Goal: Book appointment/travel/reservation

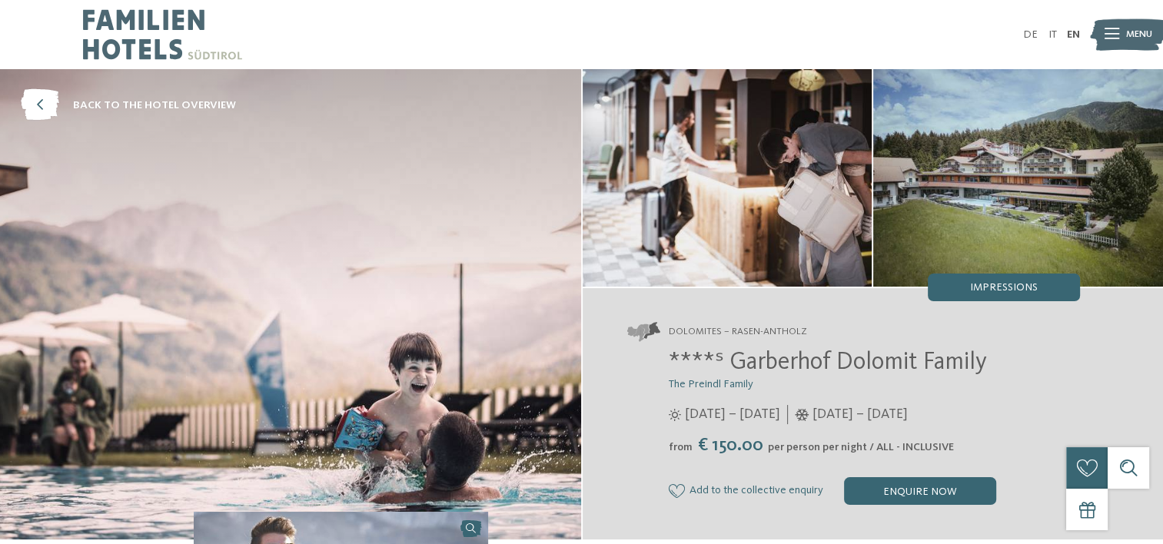
click at [336, 341] on img at bounding box center [290, 304] width 581 height 471
click at [813, 182] on img at bounding box center [728, 178] width 290 height 218
click at [986, 283] on span "Impressions" at bounding box center [1004, 287] width 68 height 11
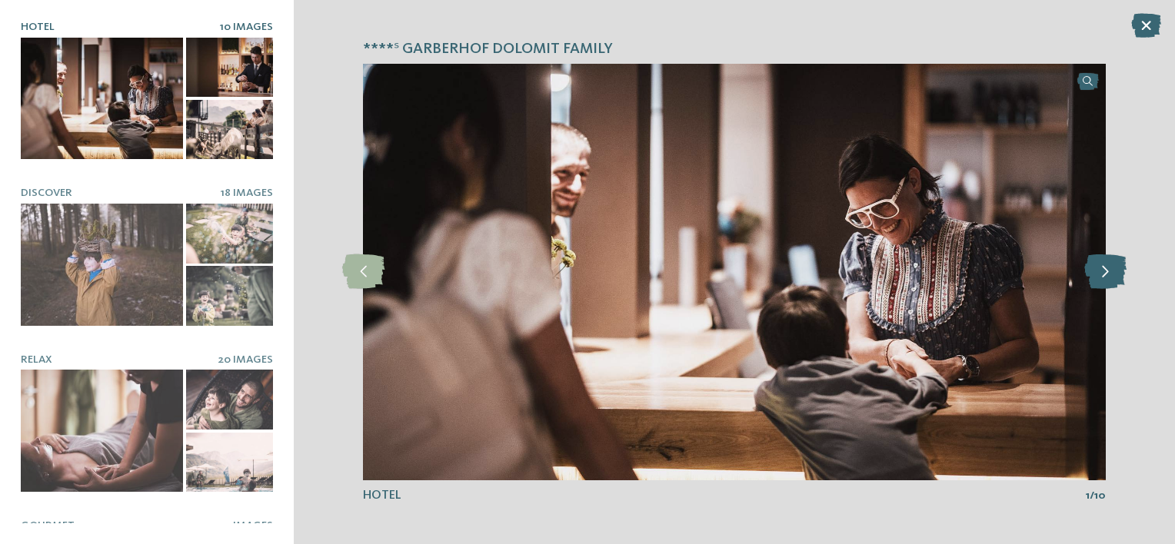
click at [1092, 274] on icon at bounding box center [1105, 272] width 42 height 35
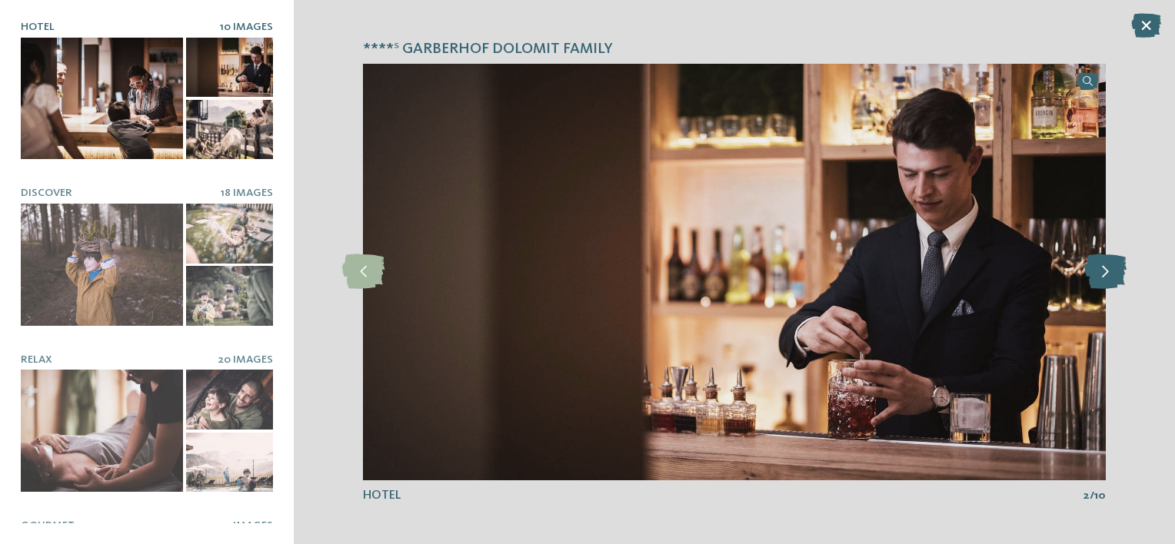
click at [1092, 274] on icon at bounding box center [1105, 272] width 42 height 35
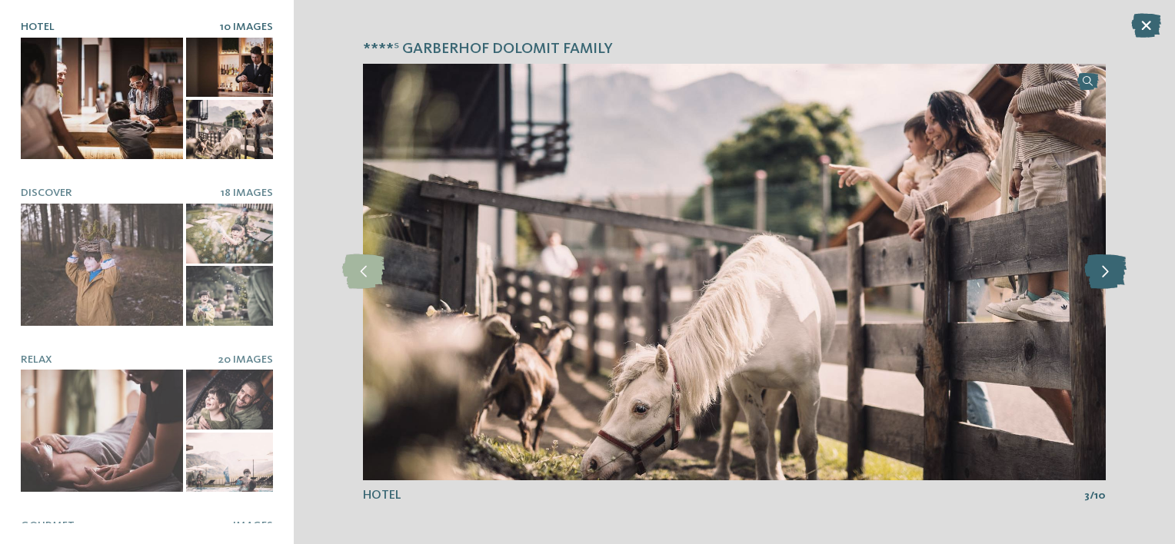
click at [1092, 274] on icon at bounding box center [1105, 272] width 42 height 35
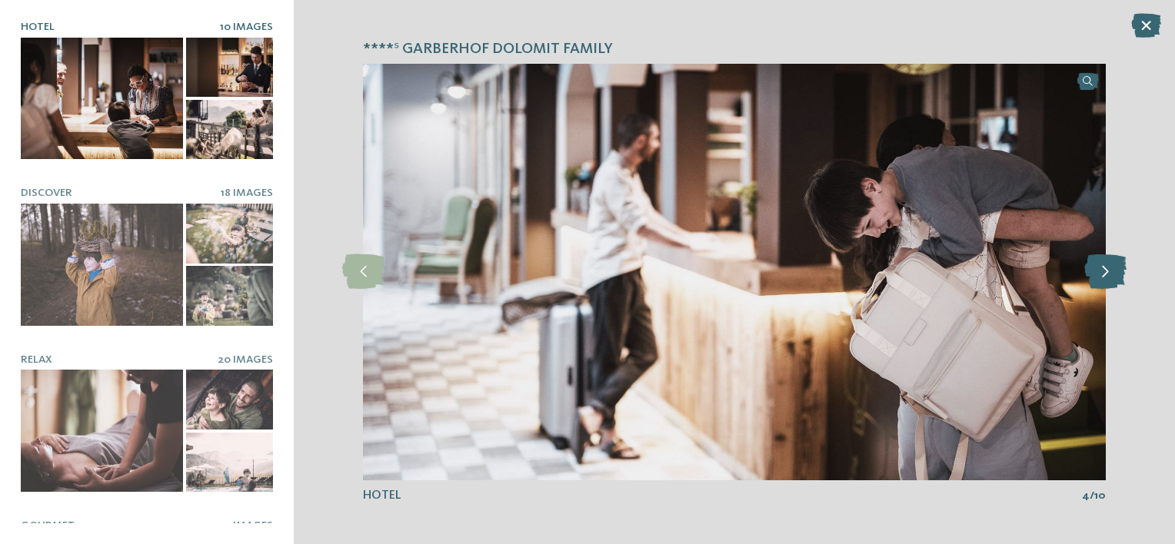
click at [1092, 274] on icon at bounding box center [1105, 272] width 42 height 35
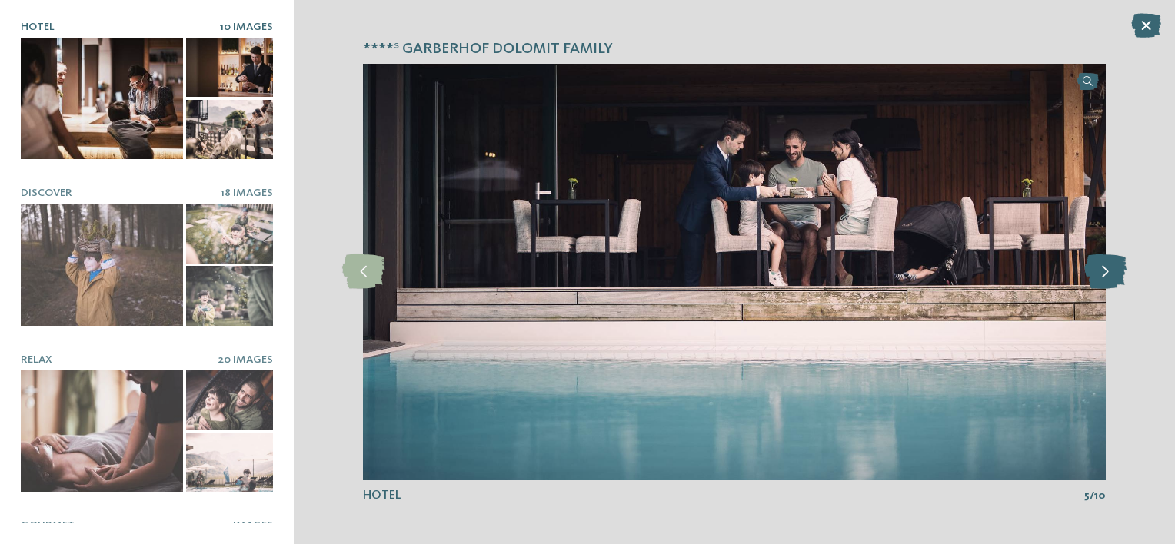
click at [1092, 274] on icon at bounding box center [1105, 272] width 42 height 35
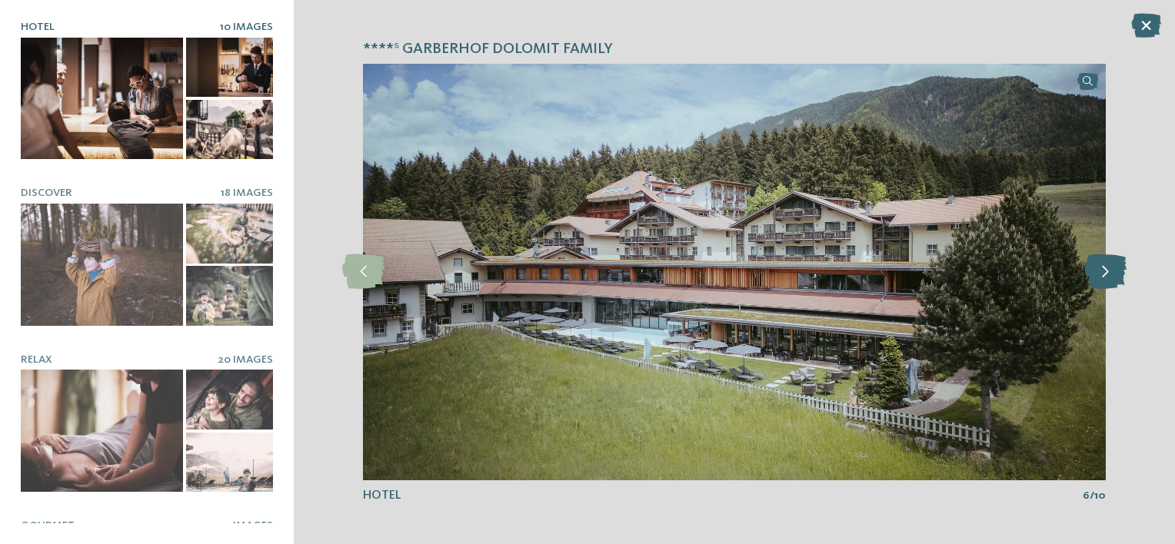
click at [1092, 274] on icon at bounding box center [1105, 272] width 42 height 35
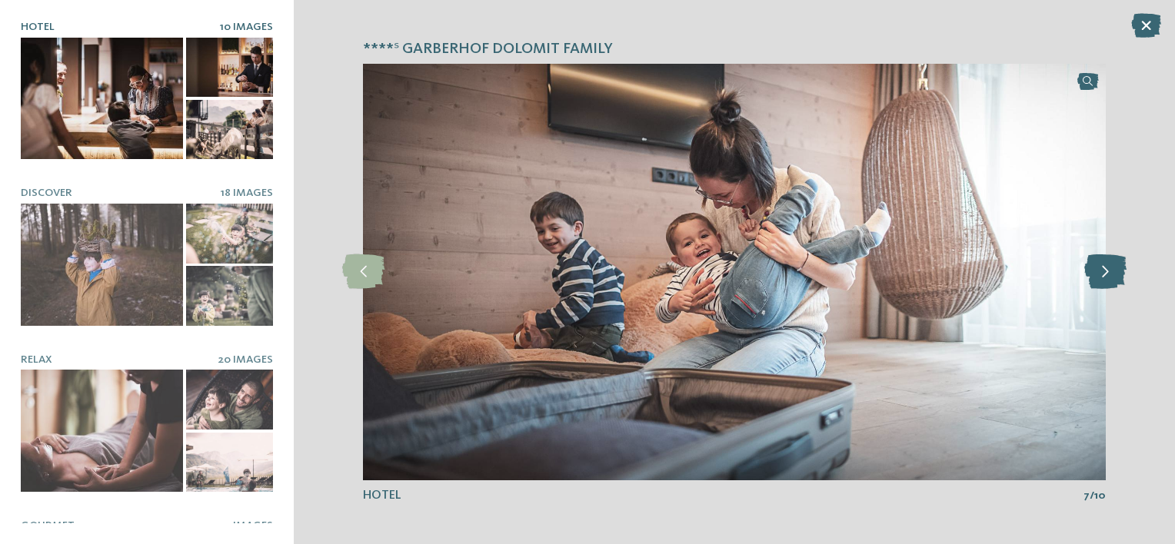
click at [1092, 274] on icon at bounding box center [1105, 272] width 42 height 35
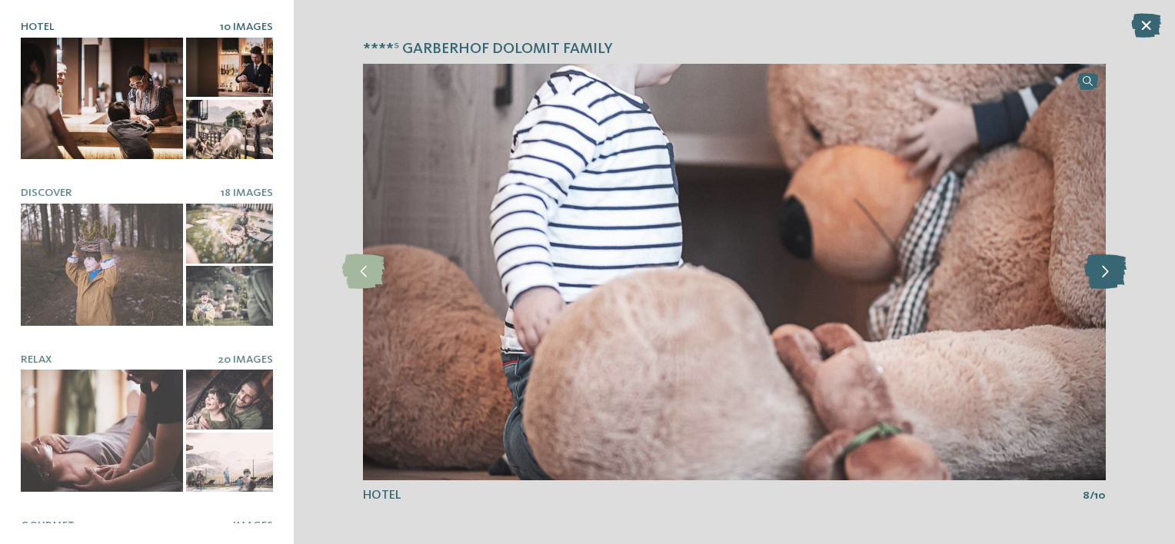
click at [1092, 274] on icon at bounding box center [1105, 272] width 42 height 35
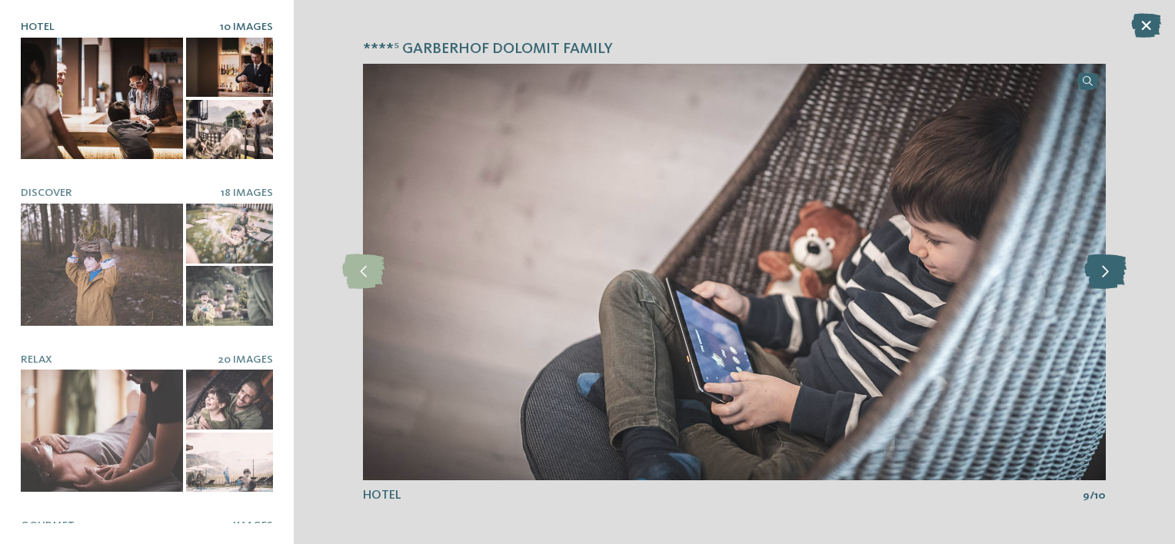
click at [1092, 274] on icon at bounding box center [1105, 272] width 42 height 35
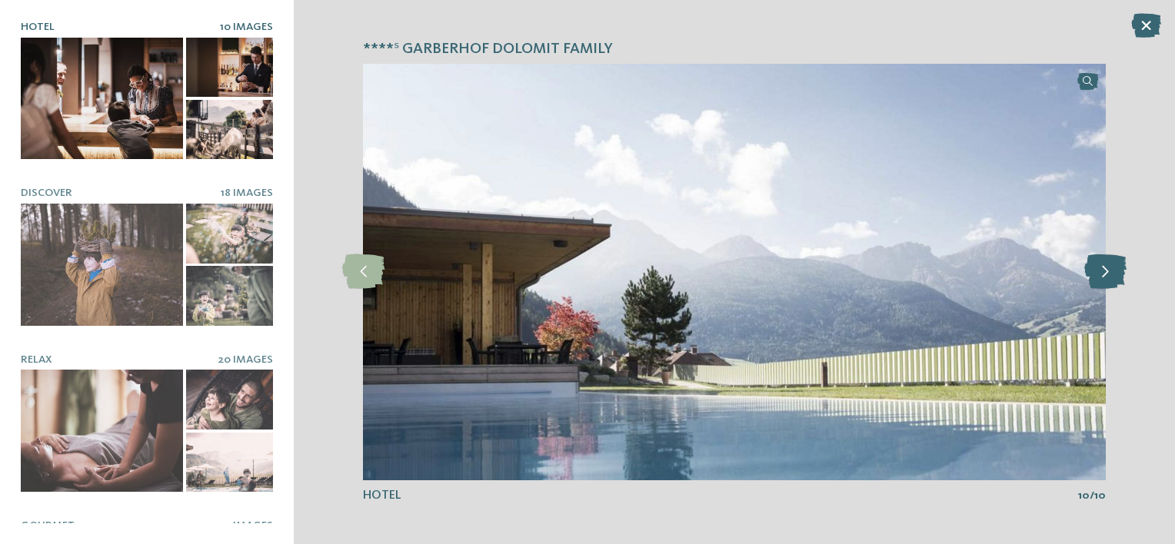
click at [1092, 274] on icon at bounding box center [1105, 272] width 42 height 35
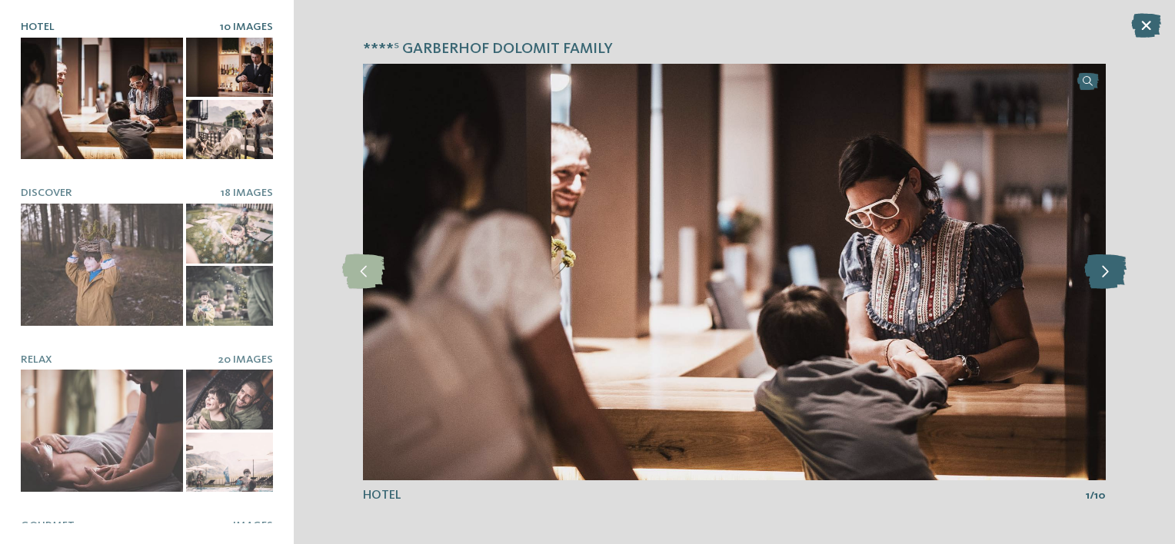
click at [1092, 274] on icon at bounding box center [1105, 272] width 42 height 35
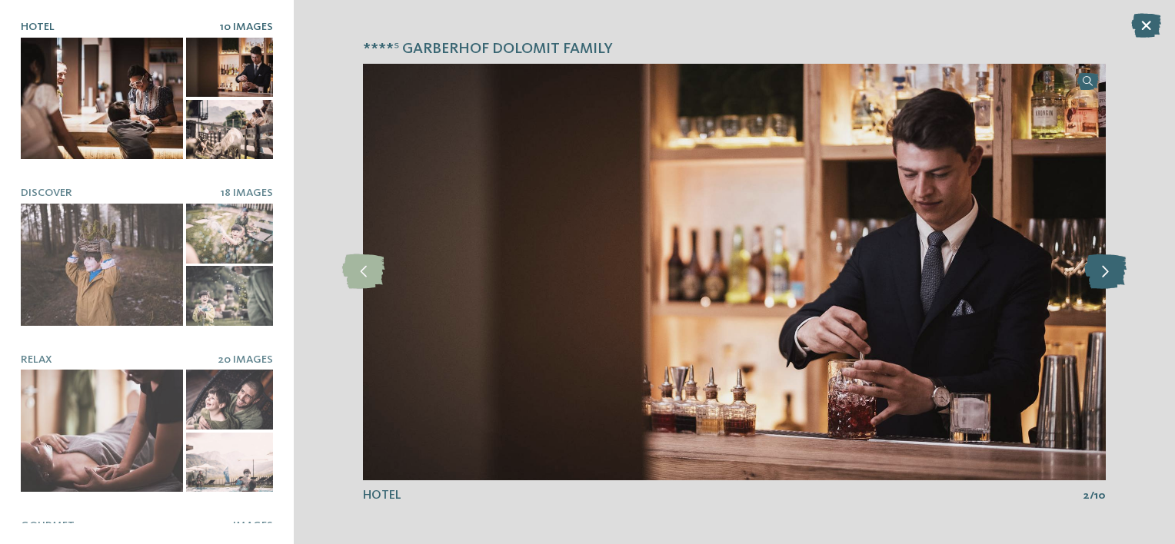
click at [1092, 274] on icon at bounding box center [1105, 272] width 42 height 35
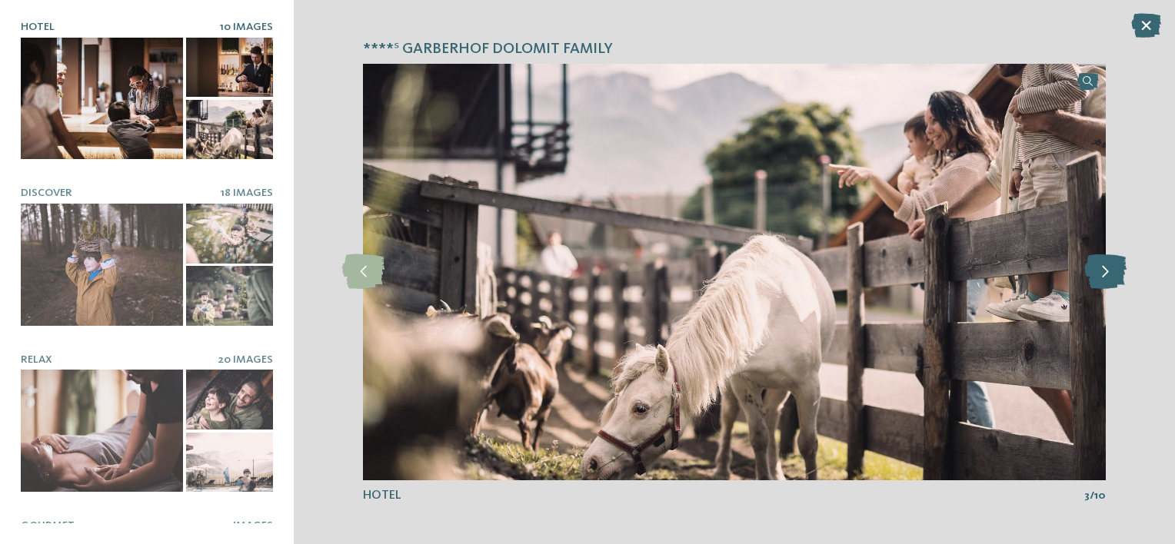
click at [1092, 274] on icon at bounding box center [1105, 272] width 42 height 35
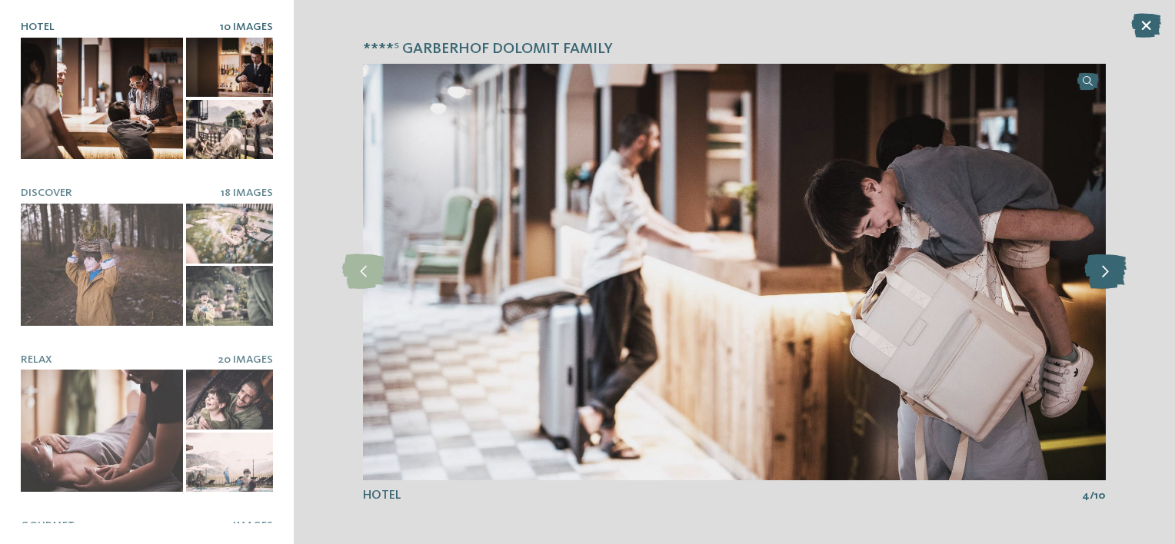
click at [1092, 274] on icon at bounding box center [1105, 272] width 42 height 35
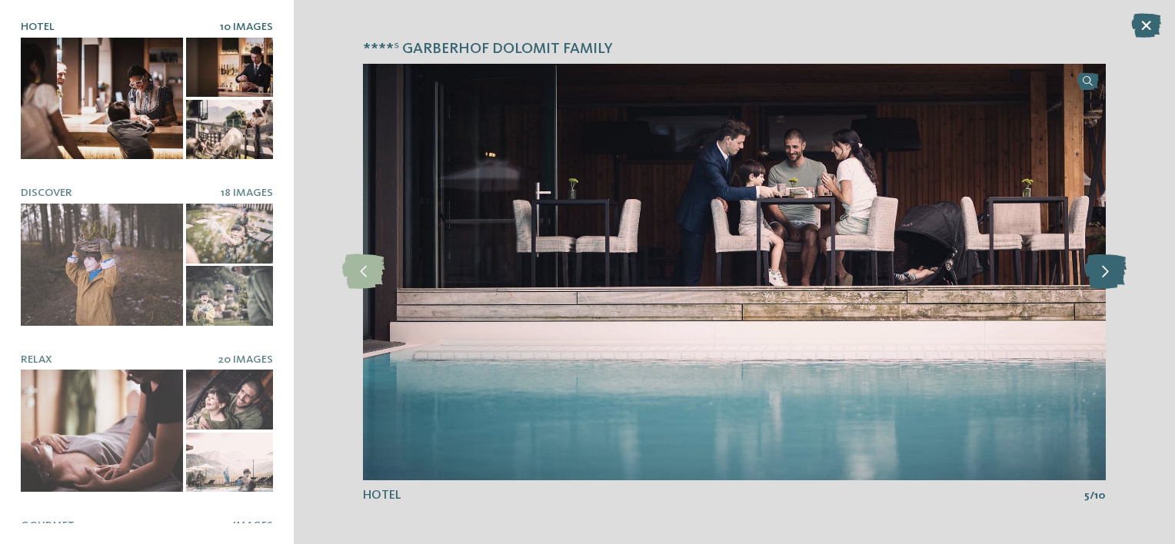
click at [1092, 274] on icon at bounding box center [1105, 272] width 42 height 35
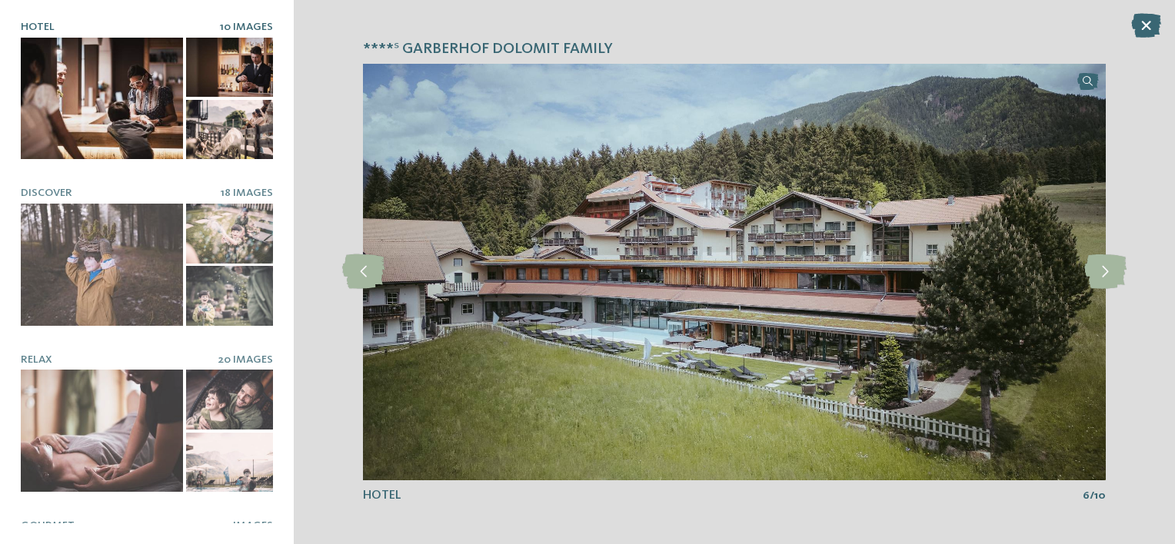
drag, startPoint x: 1092, startPoint y: 274, endPoint x: 844, endPoint y: 348, distance: 259.1
click at [844, 348] on img at bounding box center [734, 272] width 743 height 416
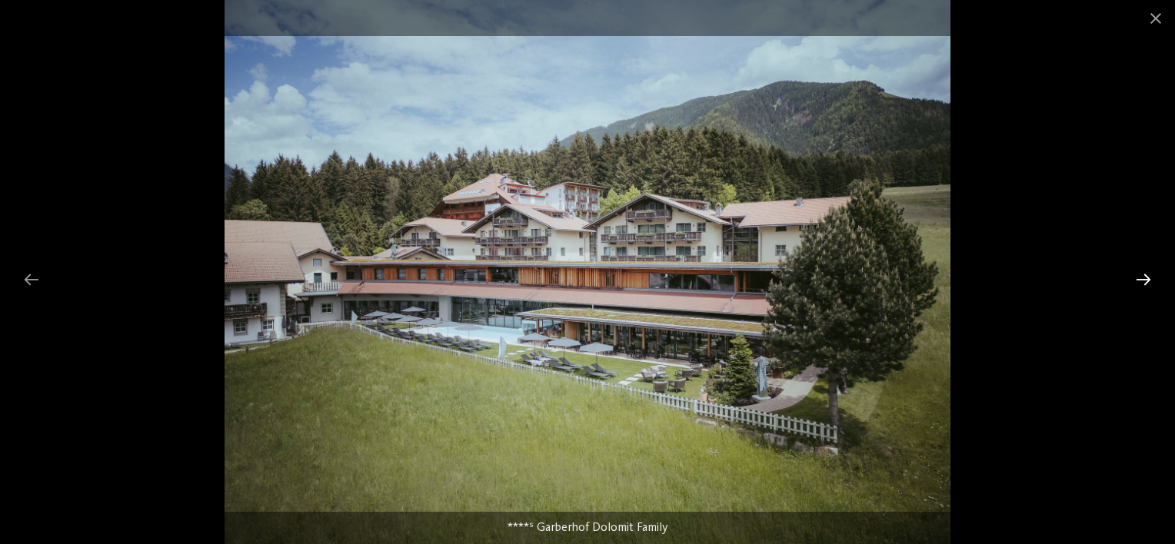
click at [1147, 278] on div at bounding box center [1143, 280] width 32 height 30
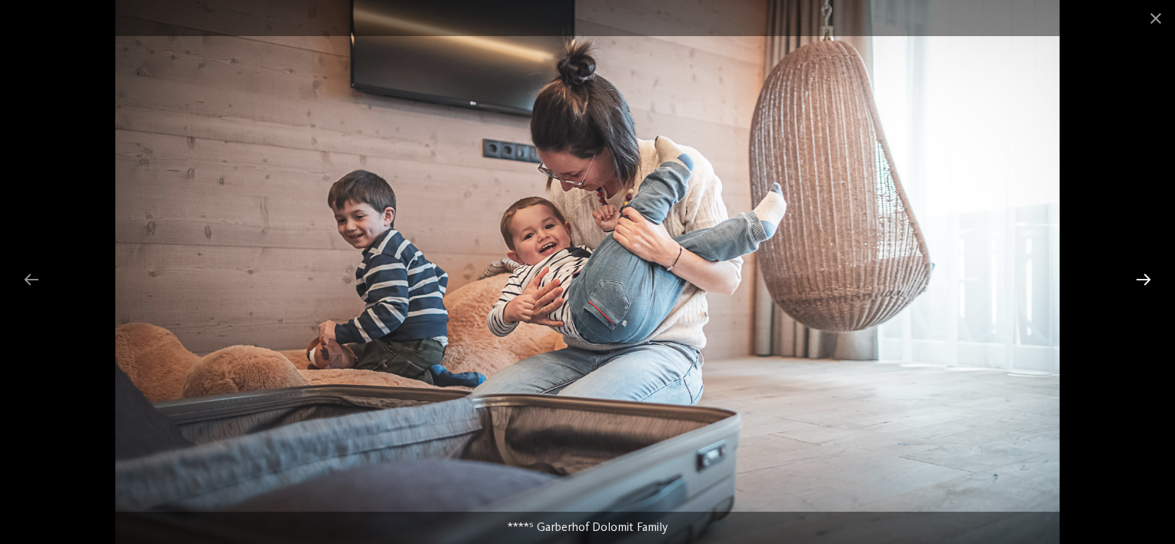
click at [1147, 278] on div at bounding box center [1143, 280] width 32 height 30
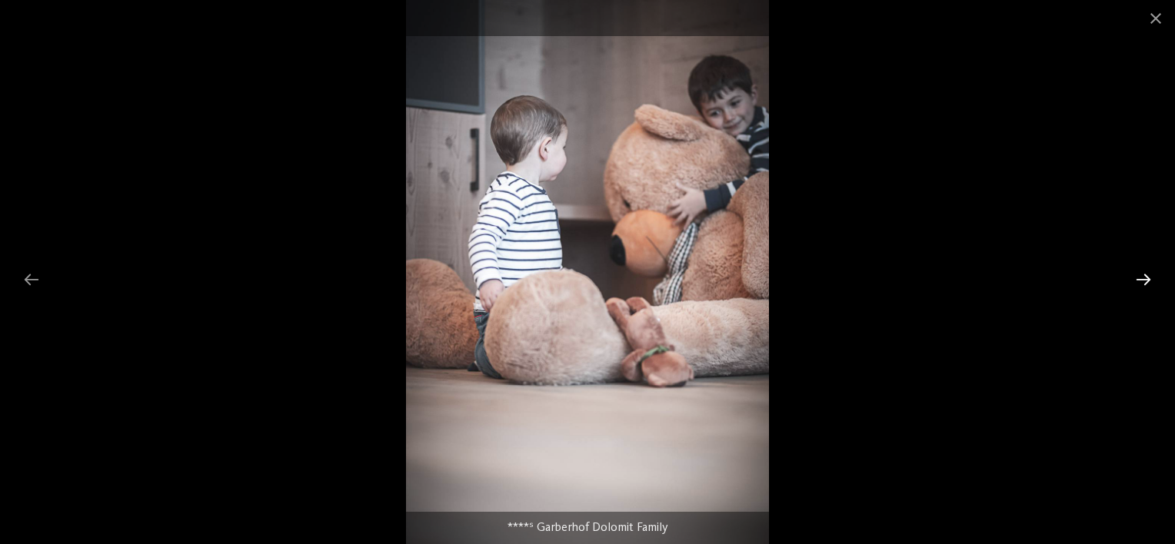
click at [1147, 278] on div at bounding box center [1143, 280] width 32 height 30
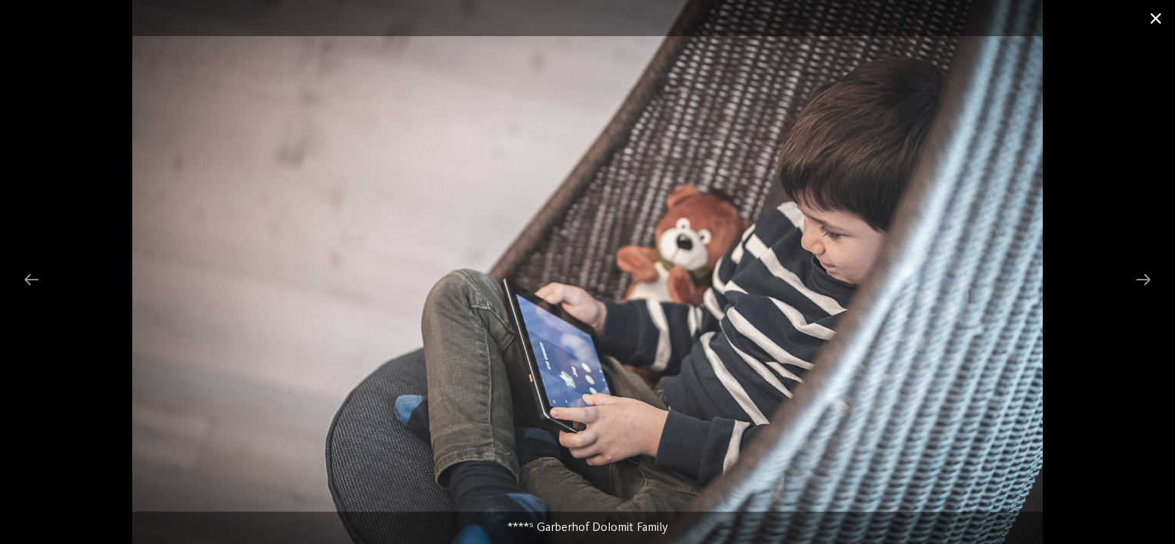
click at [1160, 22] on span at bounding box center [1156, 18] width 38 height 36
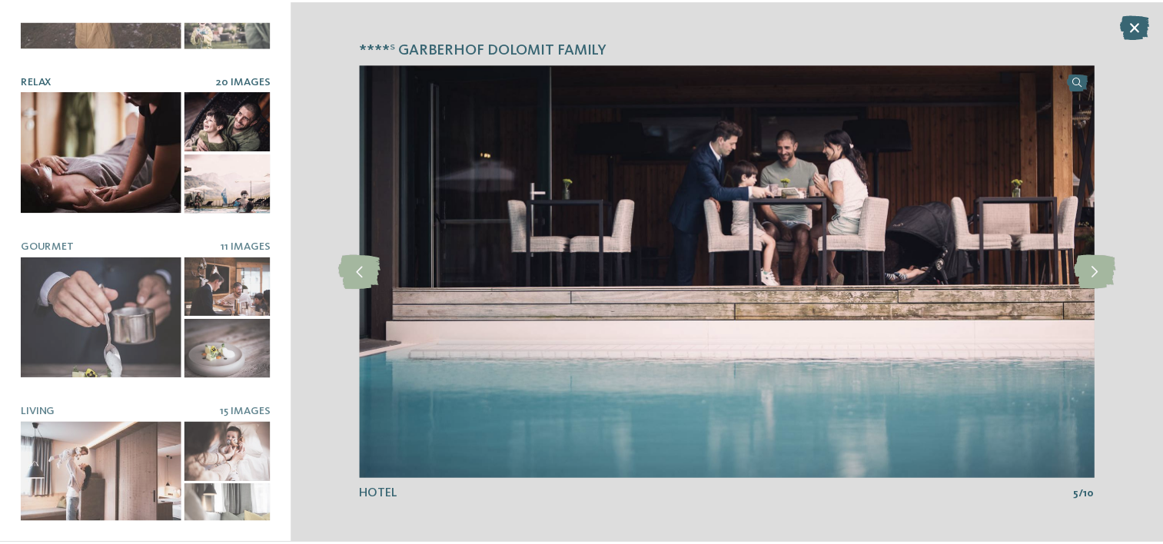
scroll to position [281, 0]
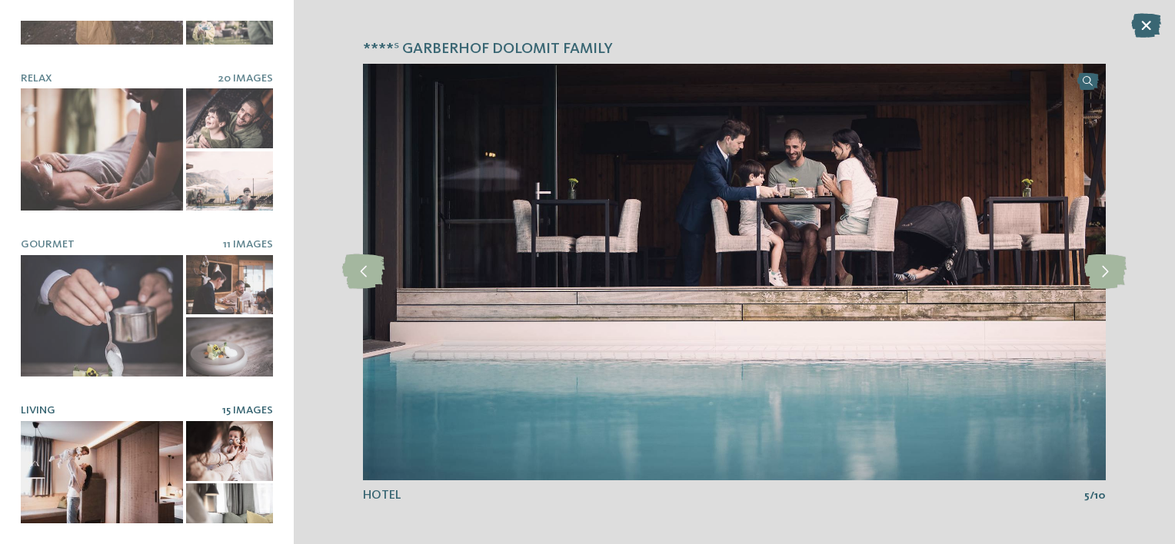
click at [188, 426] on div at bounding box center [229, 450] width 87 height 59
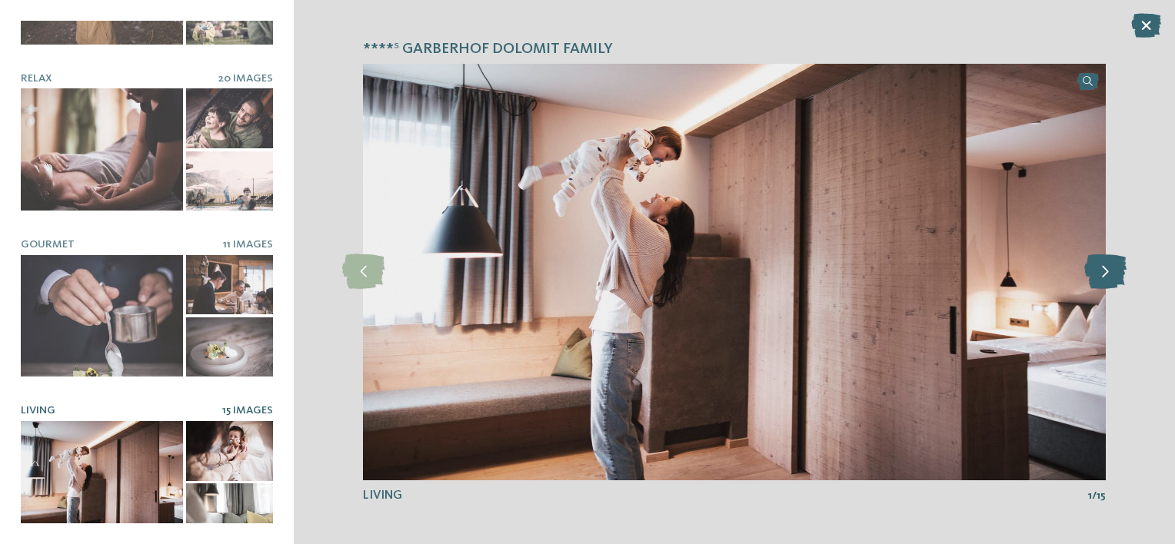
click at [1106, 275] on icon at bounding box center [1105, 272] width 42 height 35
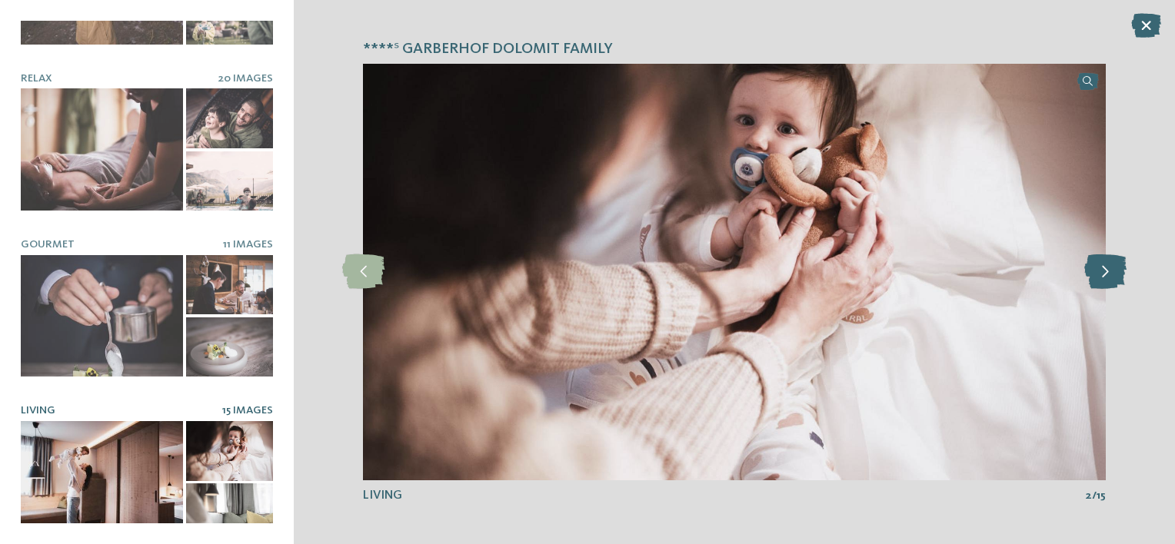
click at [1106, 275] on icon at bounding box center [1105, 272] width 42 height 35
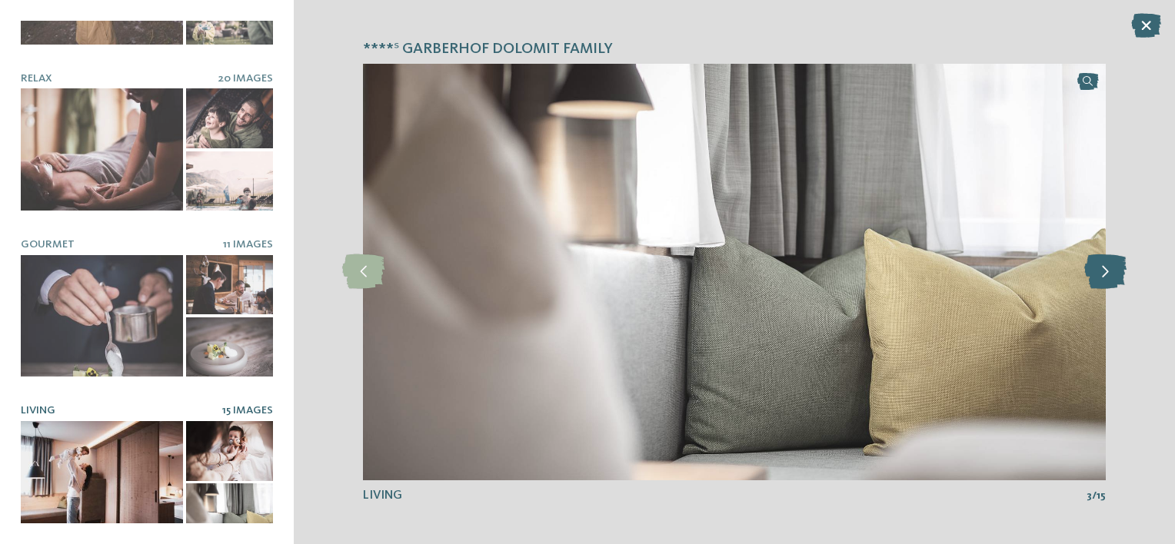
click at [1106, 275] on icon at bounding box center [1105, 272] width 42 height 35
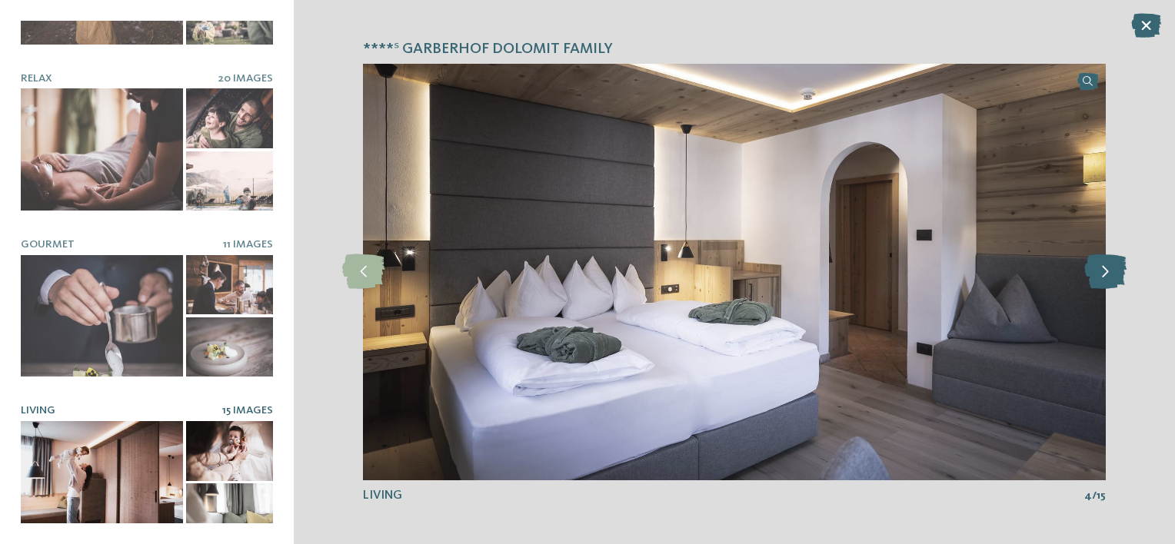
click at [1106, 275] on icon at bounding box center [1105, 272] width 42 height 35
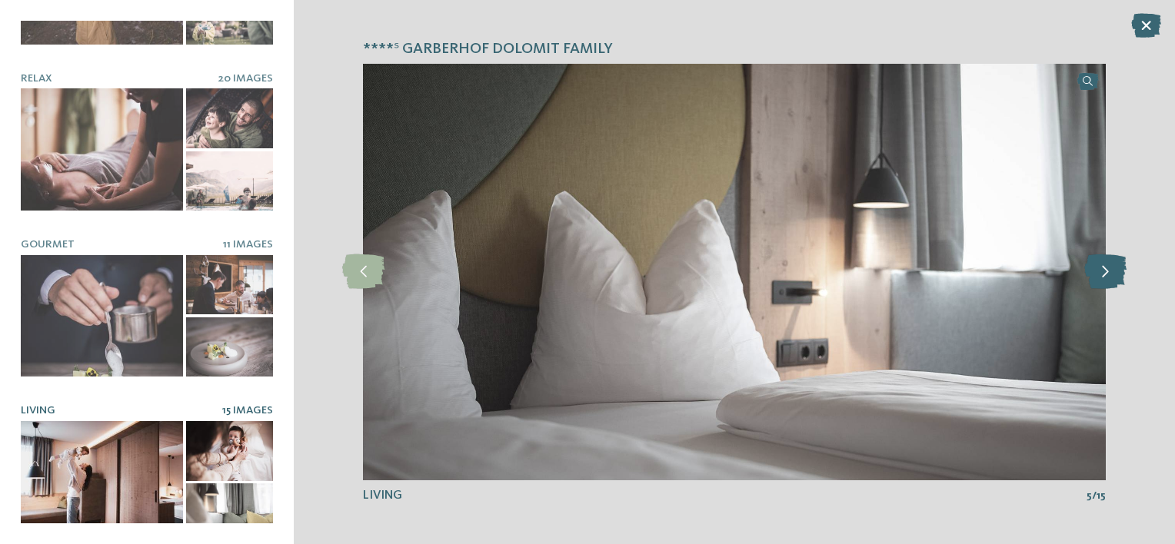
click at [1106, 275] on icon at bounding box center [1105, 272] width 42 height 35
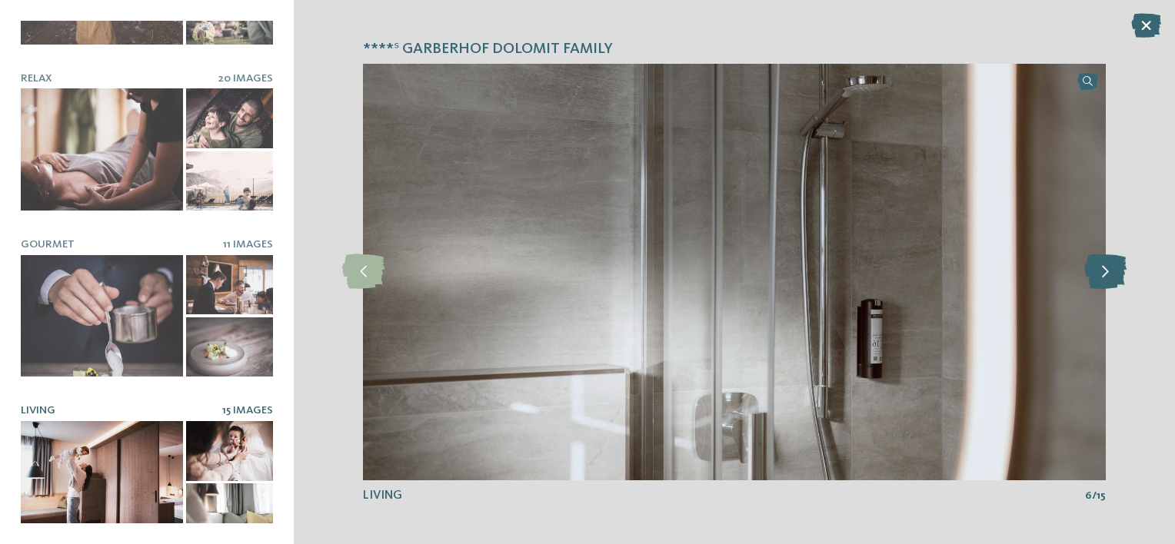
click at [1106, 275] on icon at bounding box center [1105, 272] width 42 height 35
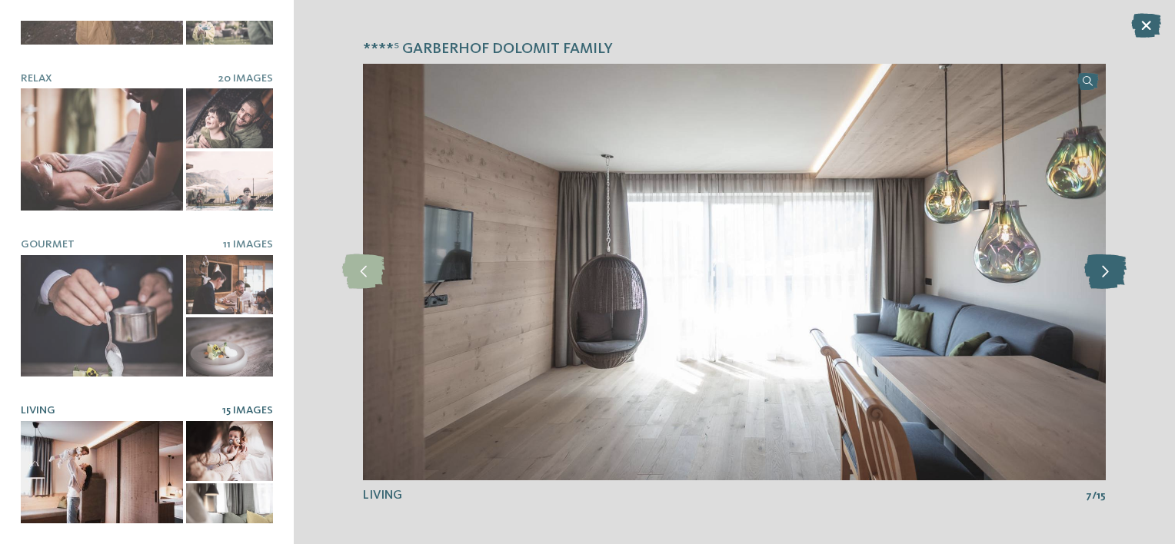
click at [1106, 275] on icon at bounding box center [1105, 272] width 42 height 35
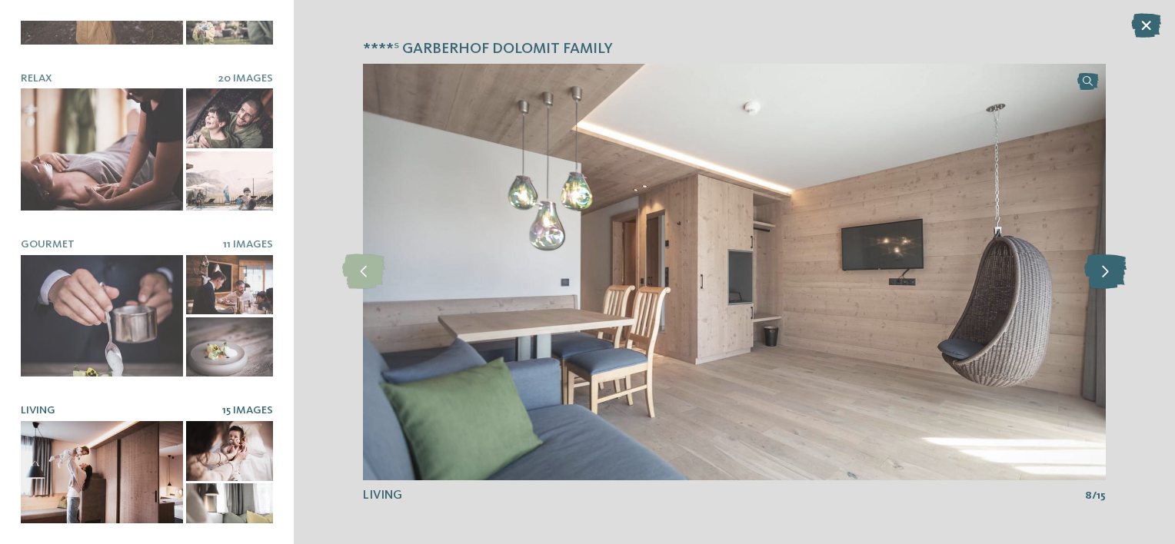
click at [1106, 275] on icon at bounding box center [1105, 272] width 42 height 35
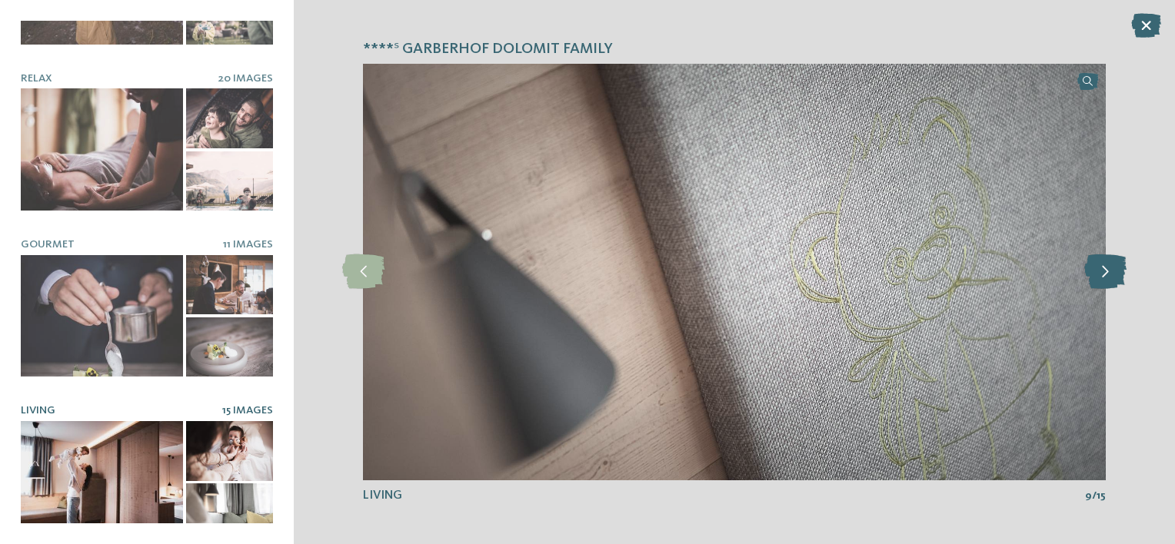
click at [1106, 275] on icon at bounding box center [1105, 272] width 42 height 35
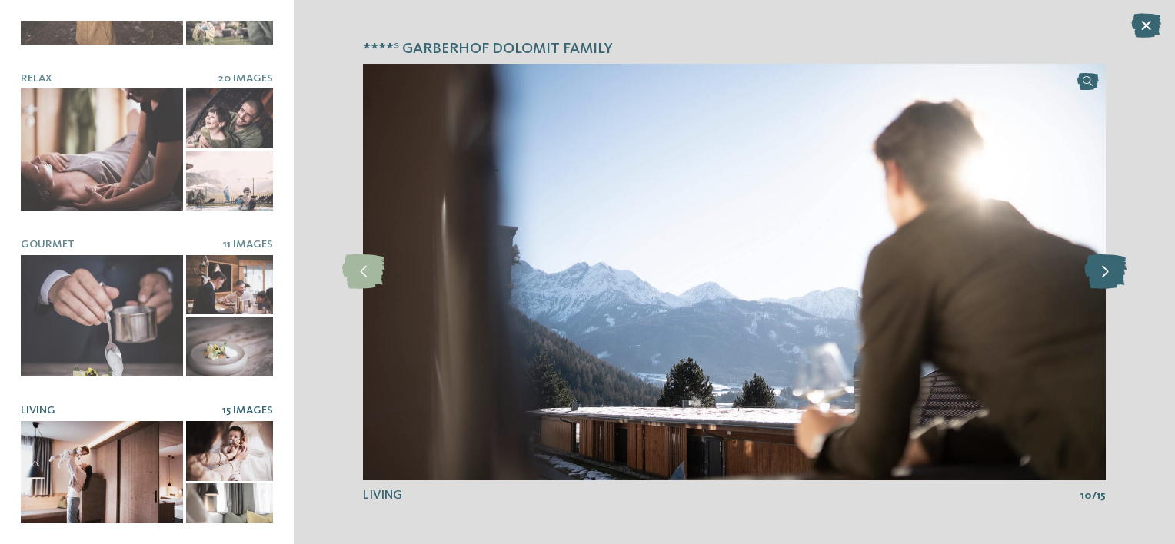
click at [1106, 275] on icon at bounding box center [1105, 272] width 42 height 35
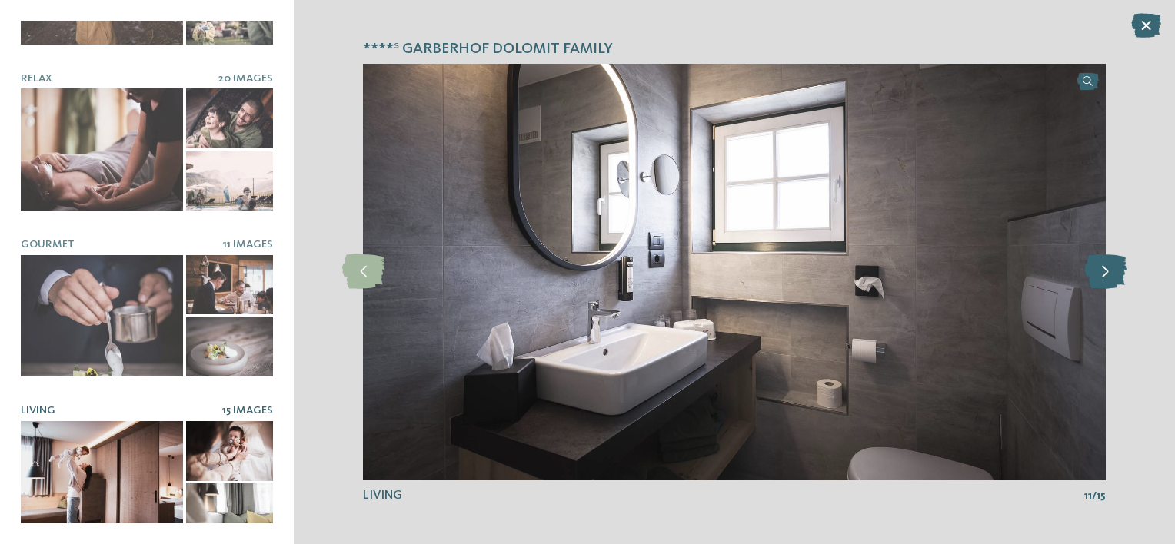
click at [1106, 275] on icon at bounding box center [1105, 272] width 42 height 35
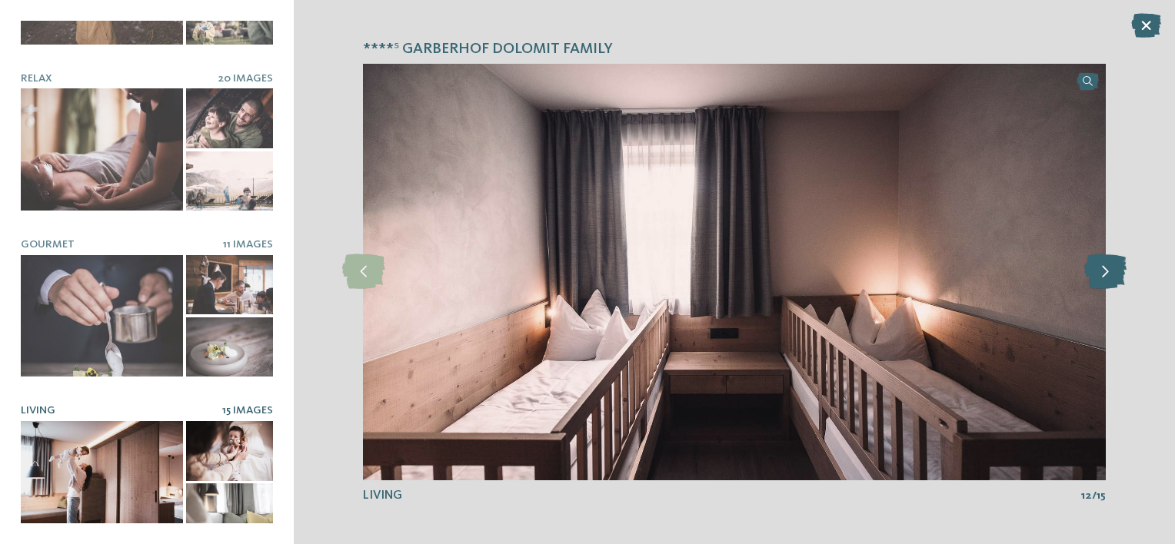
click at [1106, 275] on icon at bounding box center [1105, 272] width 42 height 35
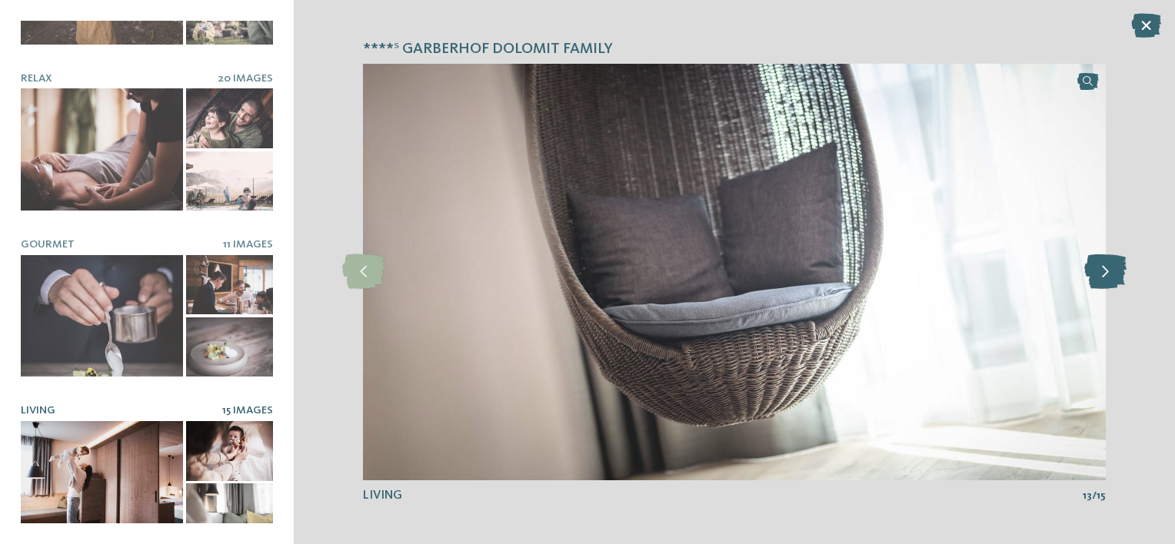
click at [1106, 275] on icon at bounding box center [1105, 272] width 42 height 35
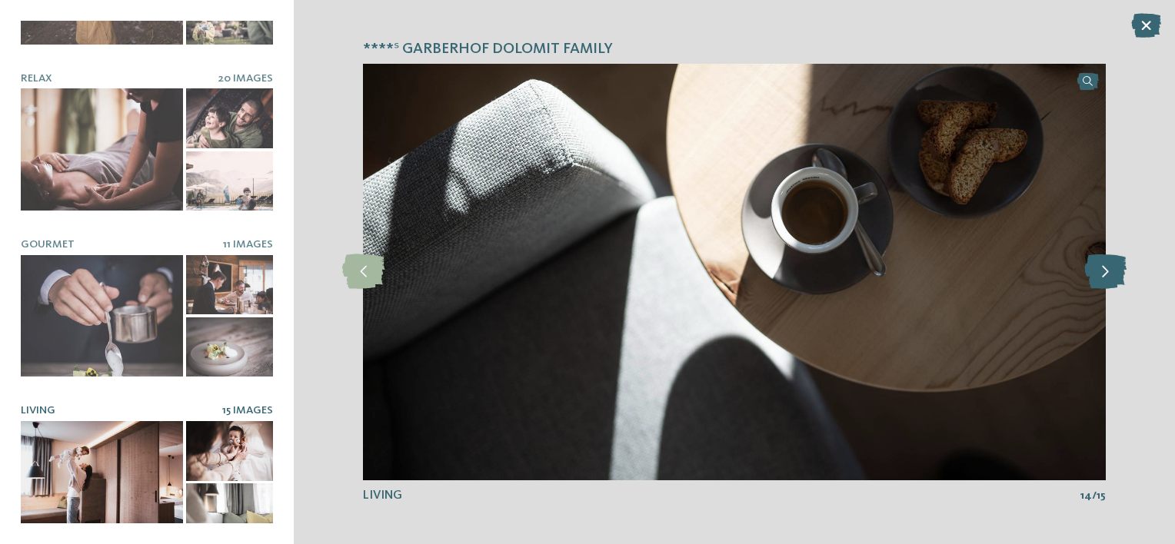
click at [1106, 275] on icon at bounding box center [1105, 272] width 42 height 35
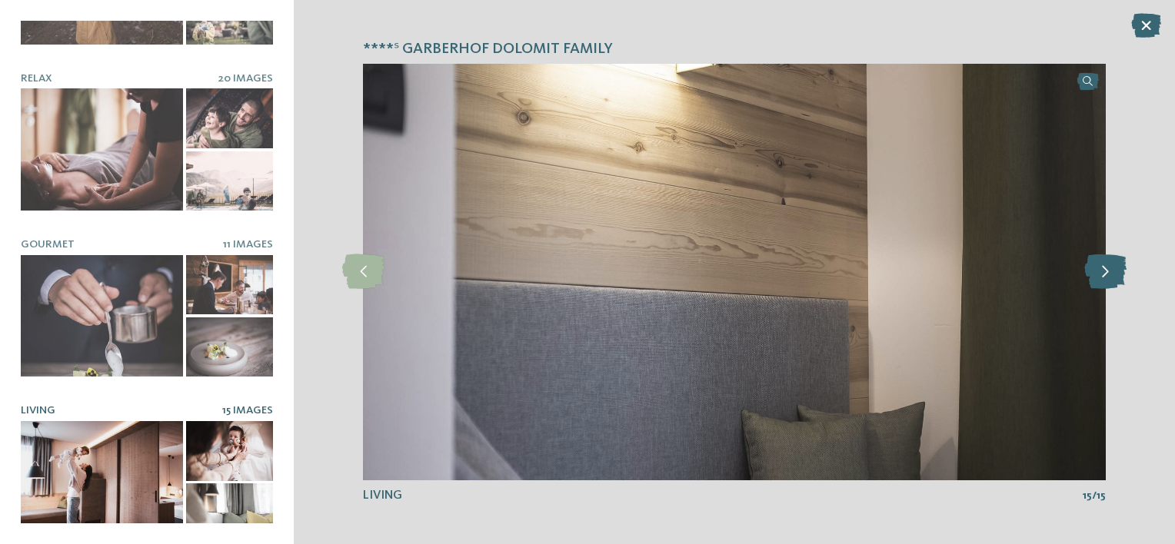
click at [1106, 275] on icon at bounding box center [1105, 272] width 42 height 35
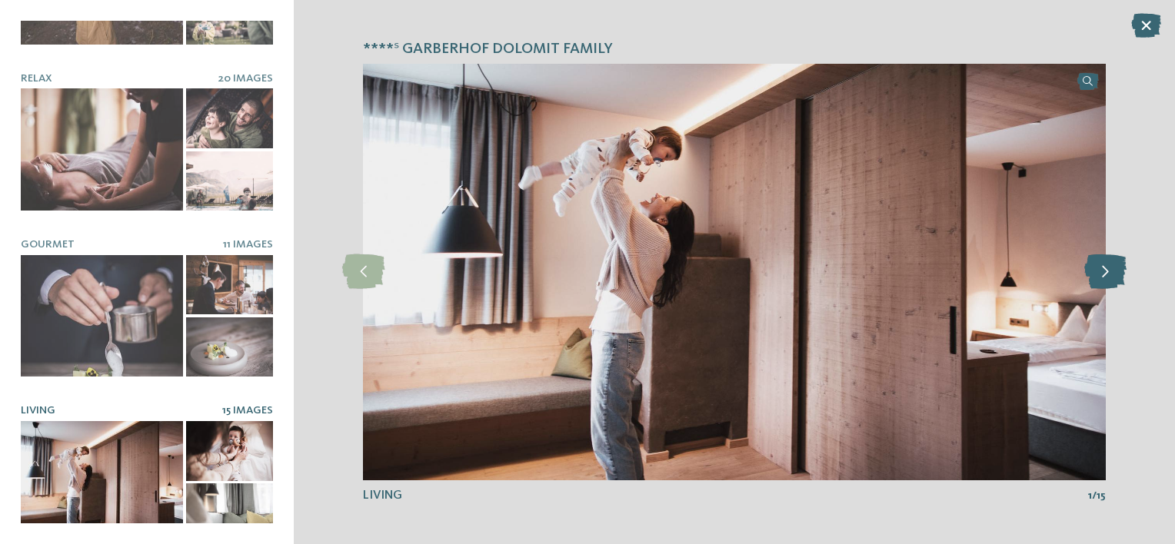
click at [1106, 275] on icon at bounding box center [1105, 272] width 42 height 35
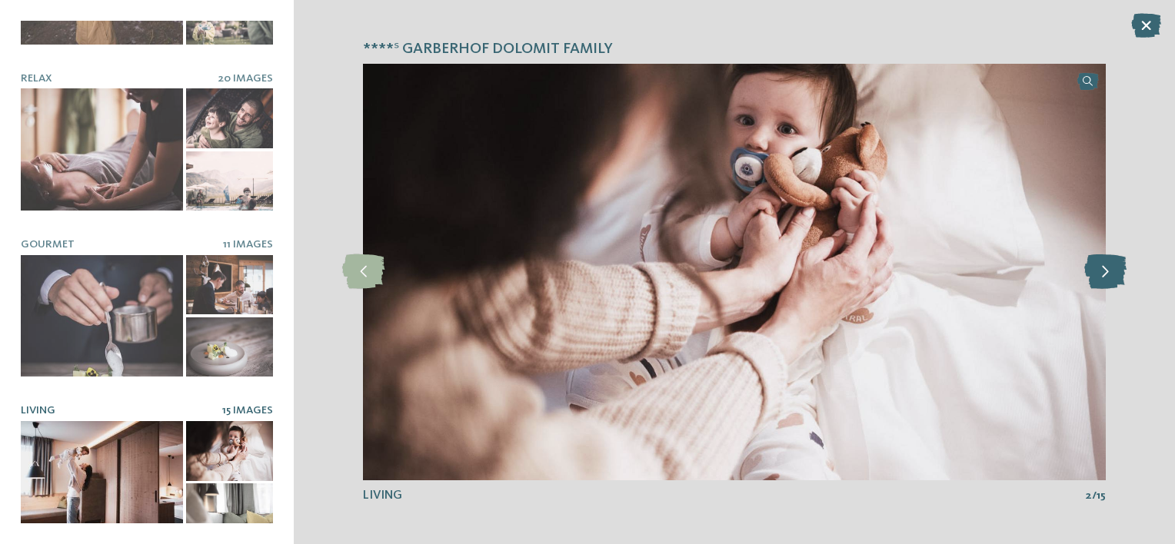
click at [1106, 275] on icon at bounding box center [1105, 272] width 42 height 35
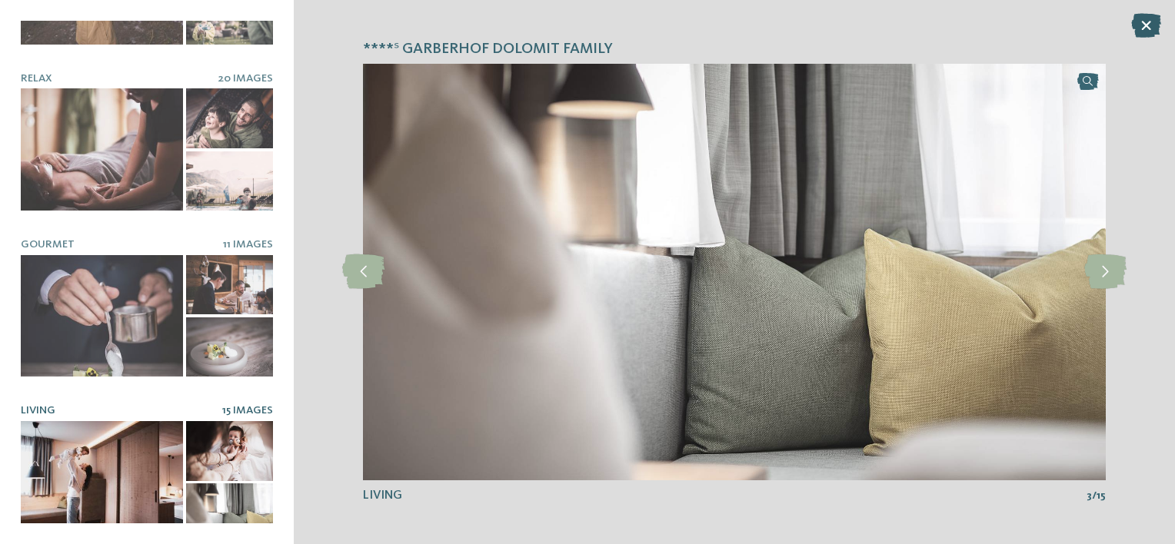
click at [1144, 28] on icon at bounding box center [1146, 25] width 30 height 25
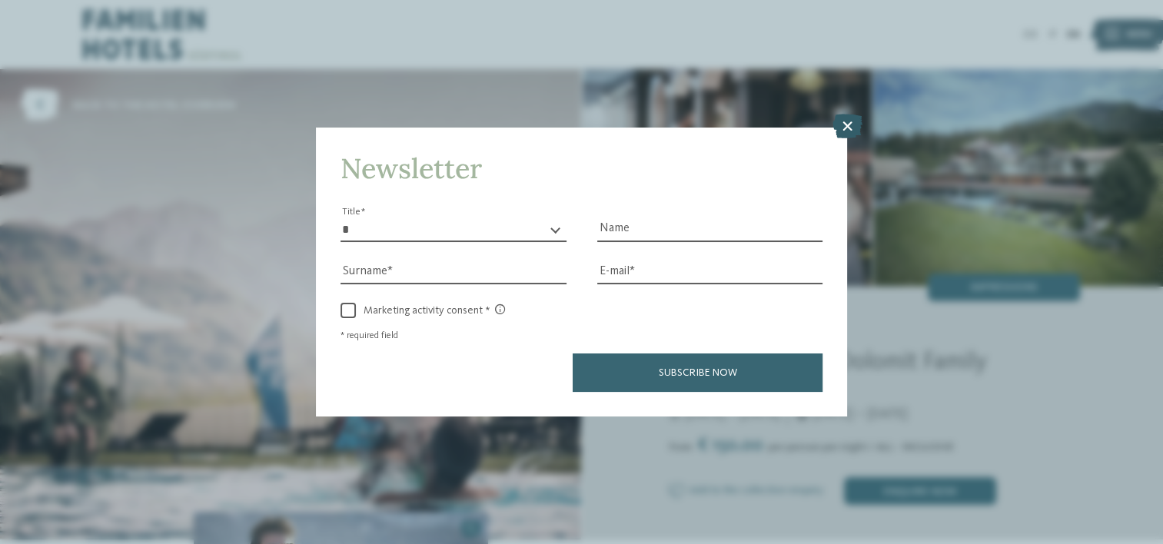
click at [844, 130] on icon at bounding box center [847, 127] width 30 height 25
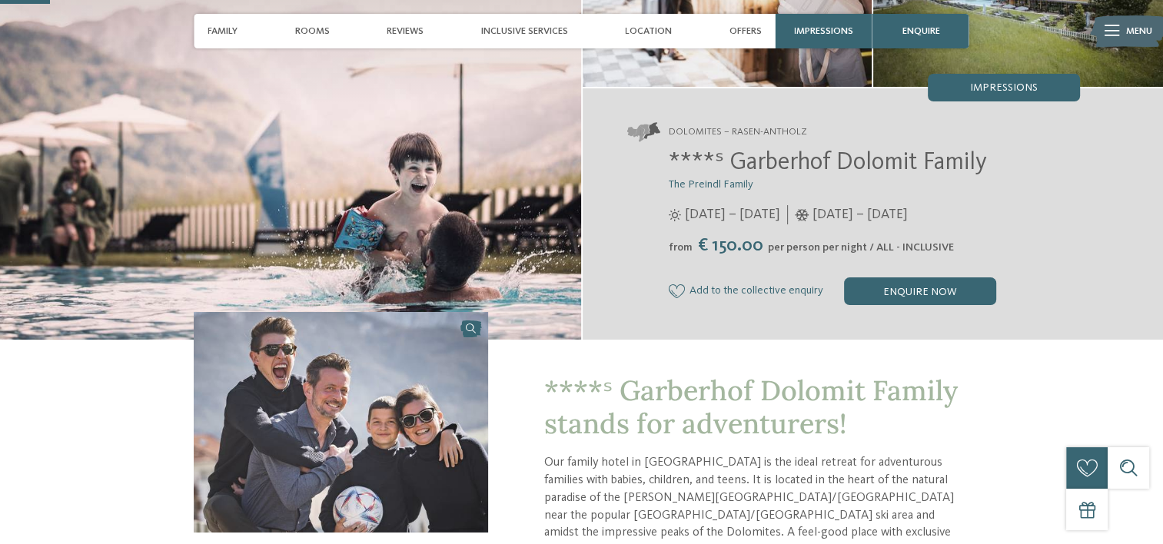
scroll to position [231, 0]
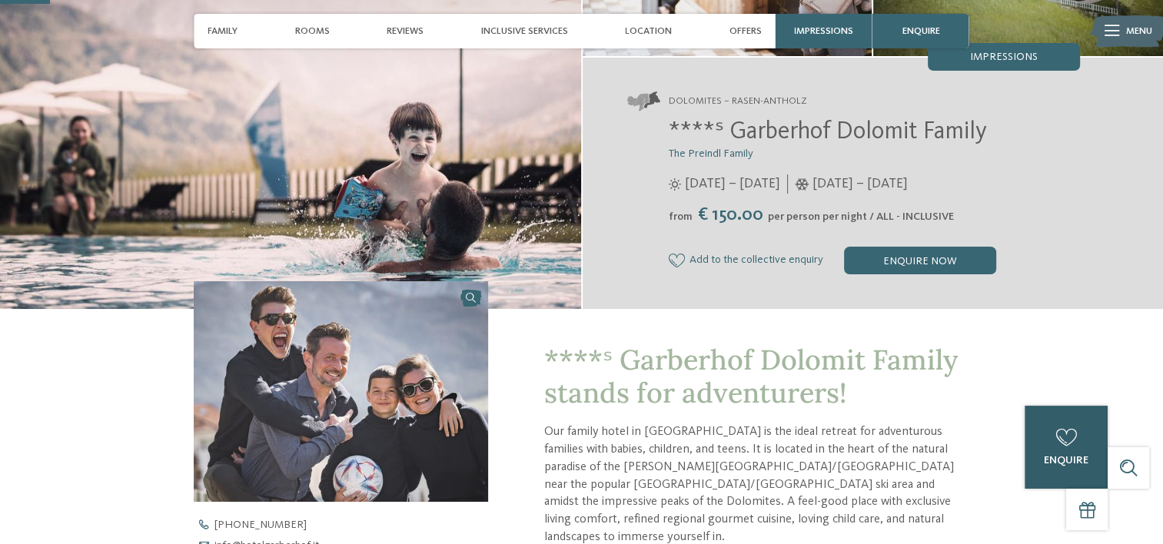
click at [1074, 451] on div "0" at bounding box center [1067, 438] width 28 height 28
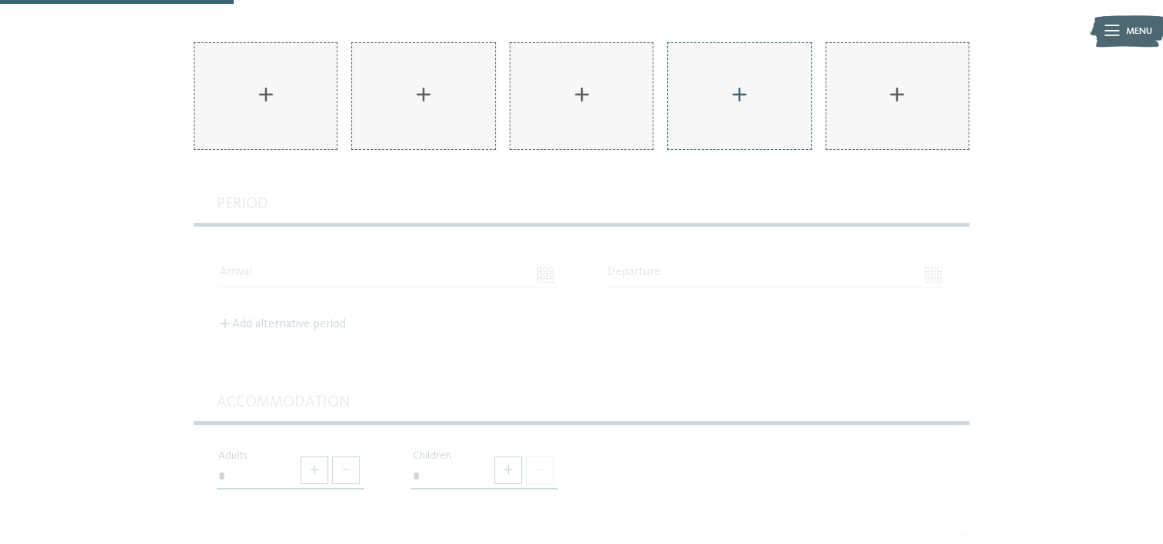
scroll to position [308, 0]
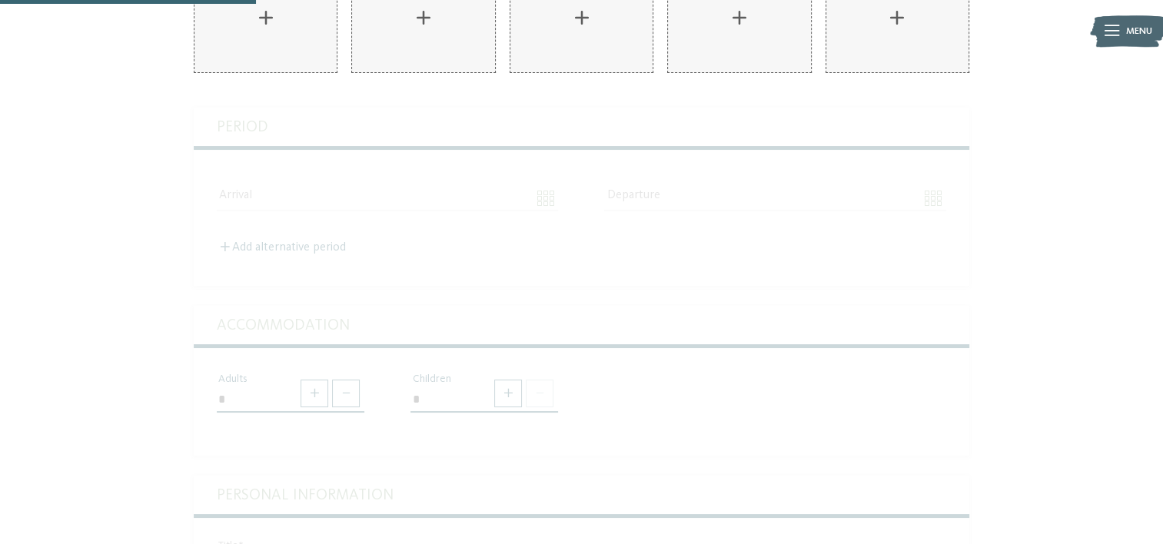
click at [292, 185] on div "Accommodation Cavallino Bianco Family Spa Grand Hotel****s ****S Family Hotel G…" at bounding box center [582, 488] width 776 height 761
click at [181, 204] on div "AKI Family Resort PLOSE Add" at bounding box center [582, 417] width 942 height 904
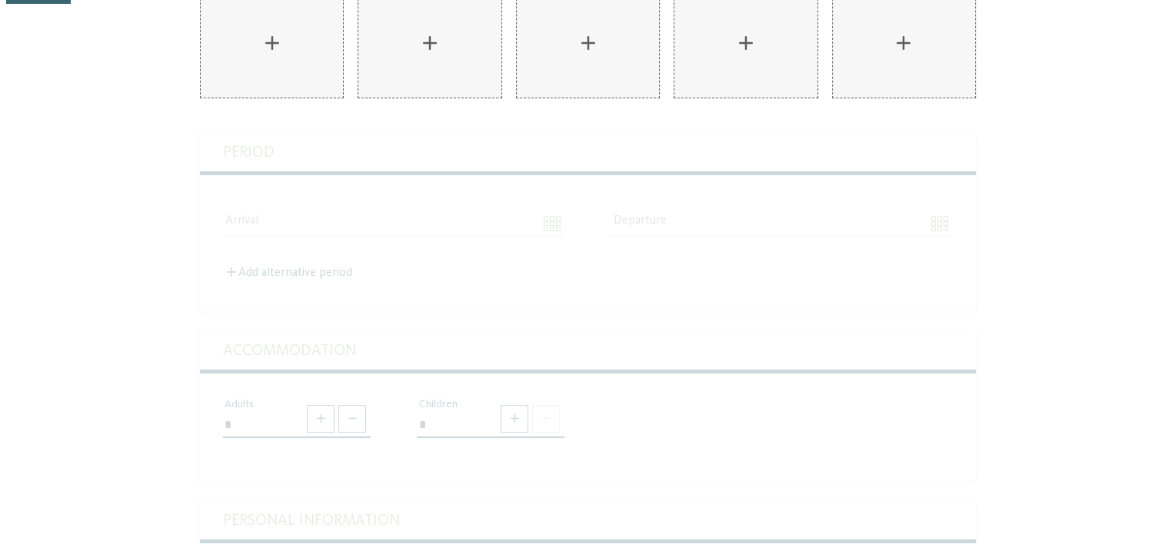
scroll to position [77, 0]
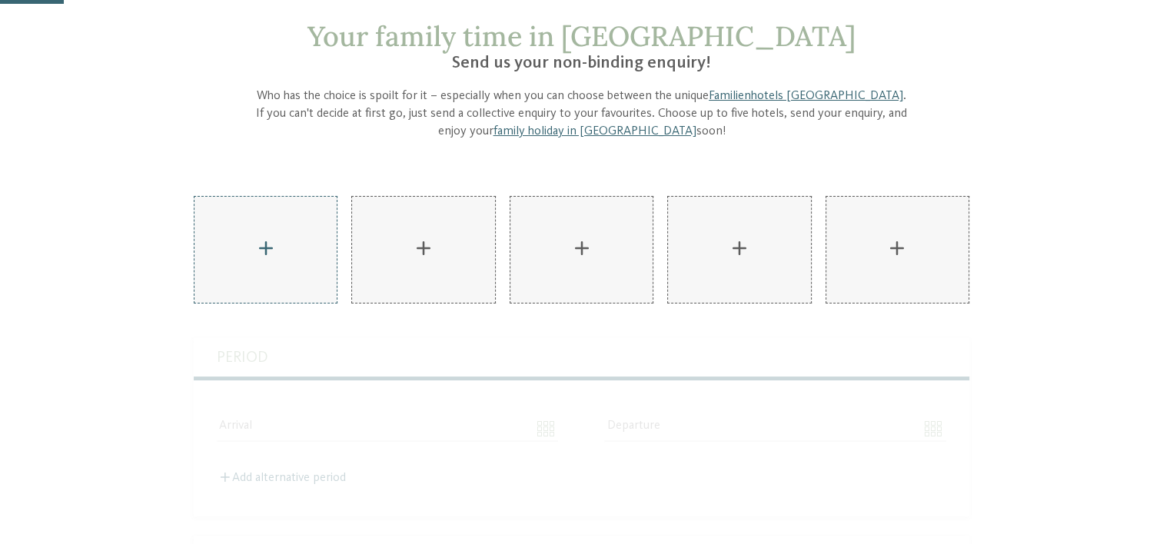
click at [277, 258] on div "AKI Family Resort PLOSE Add" at bounding box center [266, 250] width 142 height 107
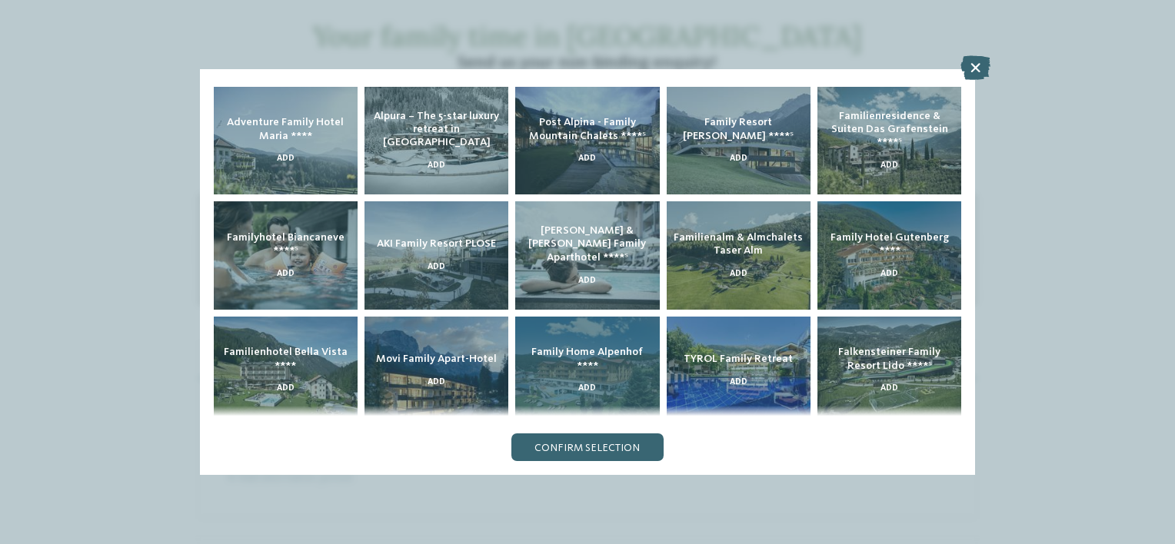
click at [625, 384] on div "Family Home Alpenhof **** Add" at bounding box center [587, 371] width 144 height 108
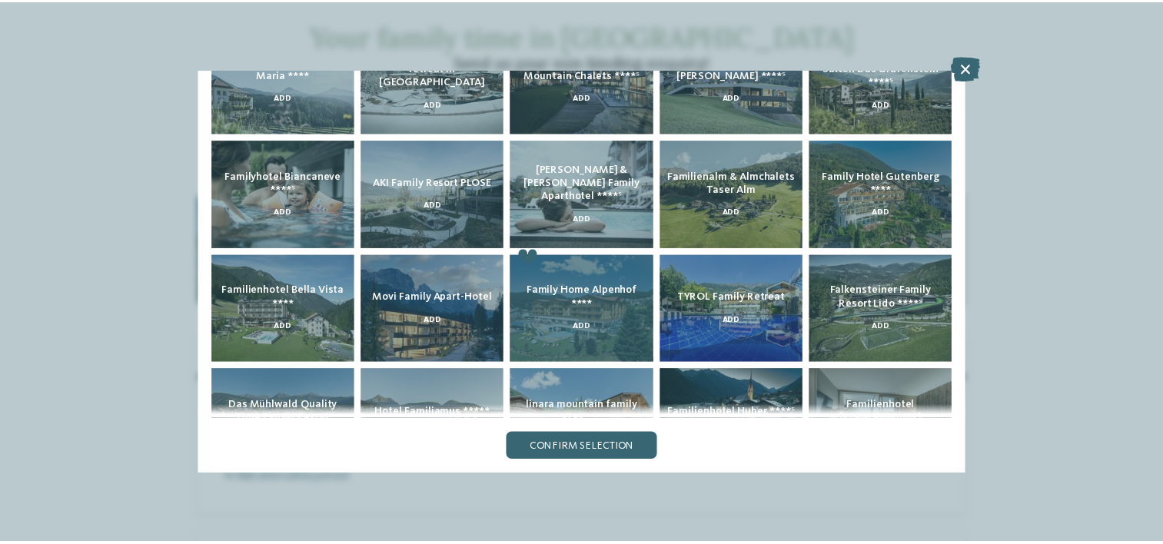
scroll to position [154, 0]
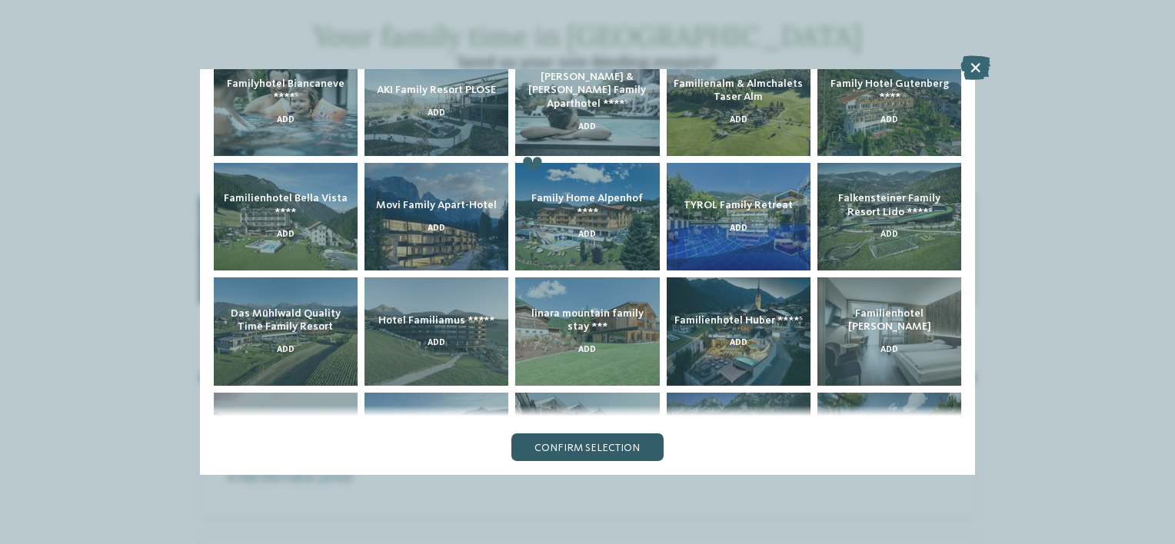
click at [624, 448] on span "Confirm selection" at bounding box center [586, 448] width 105 height 11
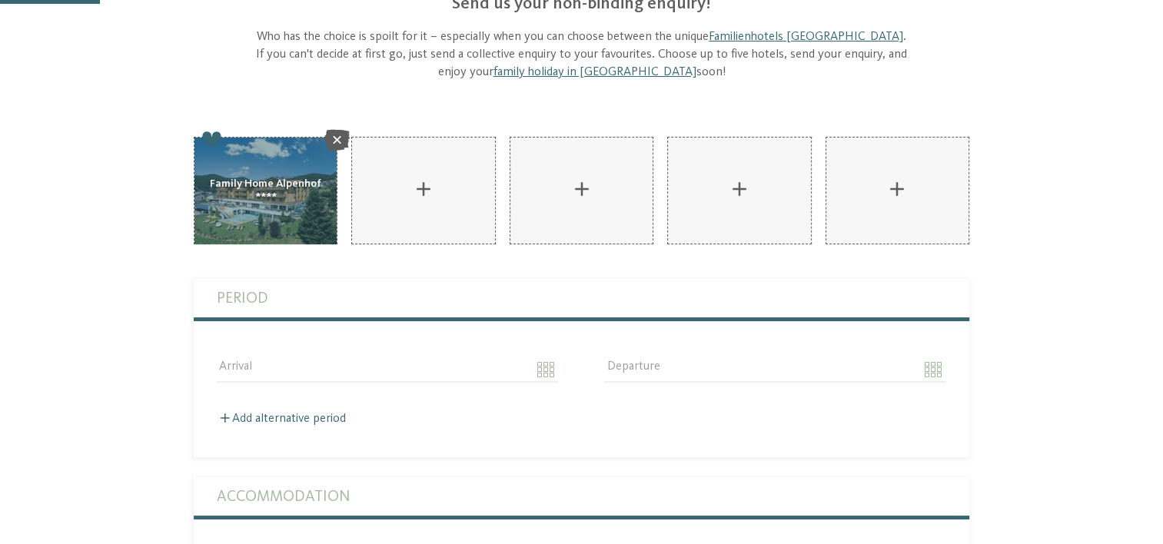
scroll to position [231, 0]
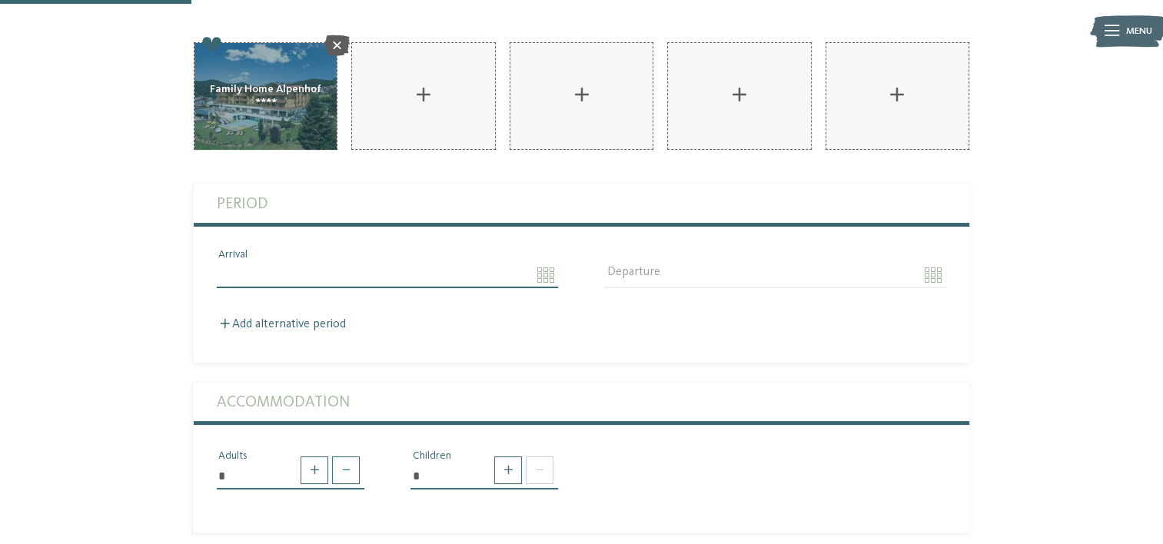
click at [242, 271] on input "Arrival" at bounding box center [387, 275] width 341 height 26
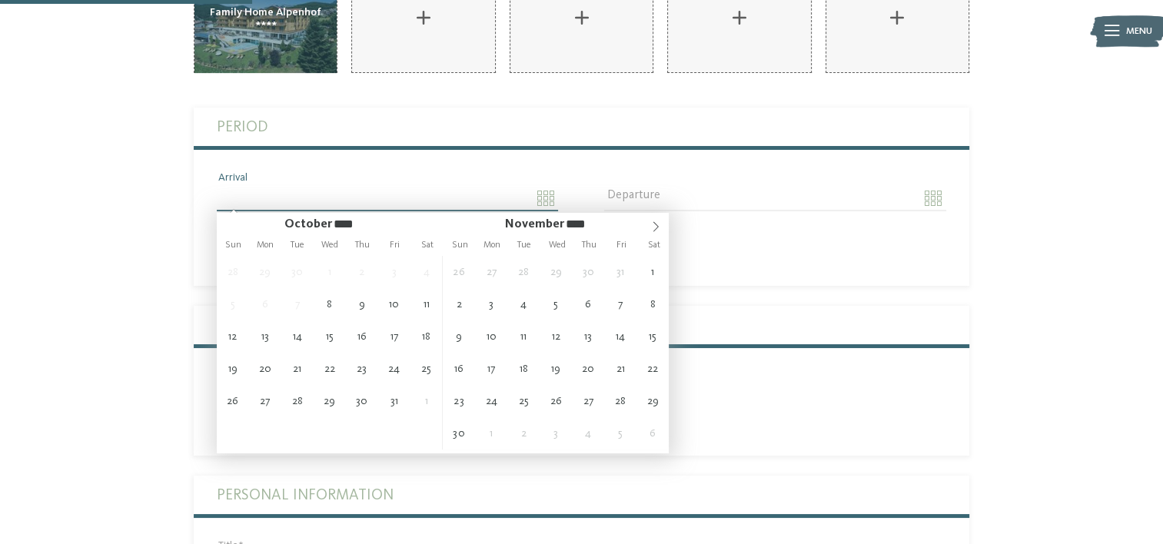
scroll to position [0, 0]
